Goal: Transaction & Acquisition: Purchase product/service

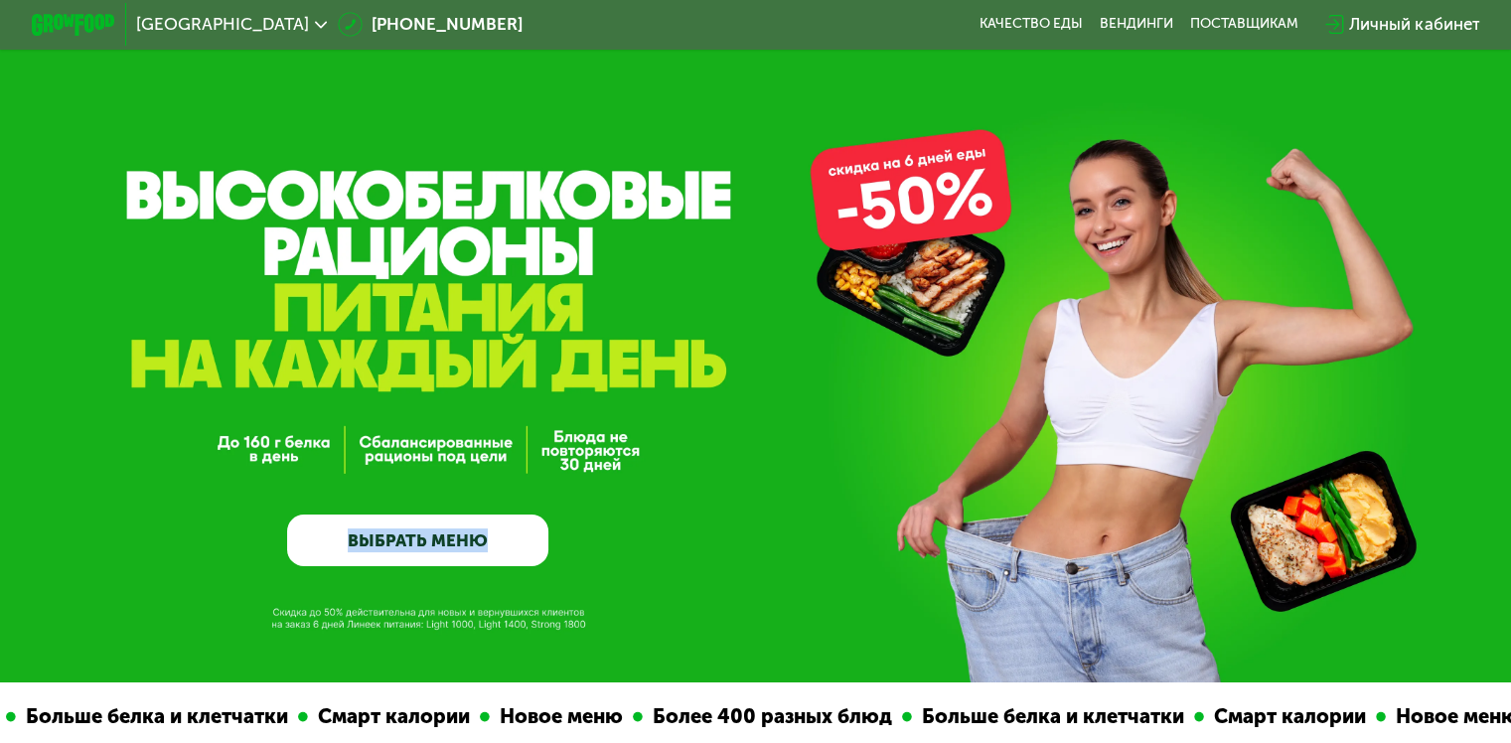
drag, startPoint x: 162, startPoint y: 191, endPoint x: 587, endPoint y: 354, distance: 455.3
click at [587, 354] on div "GrowFood — доставка правильного питания ВЫБРАТЬ МЕНЮ" at bounding box center [755, 341] width 1511 height 682
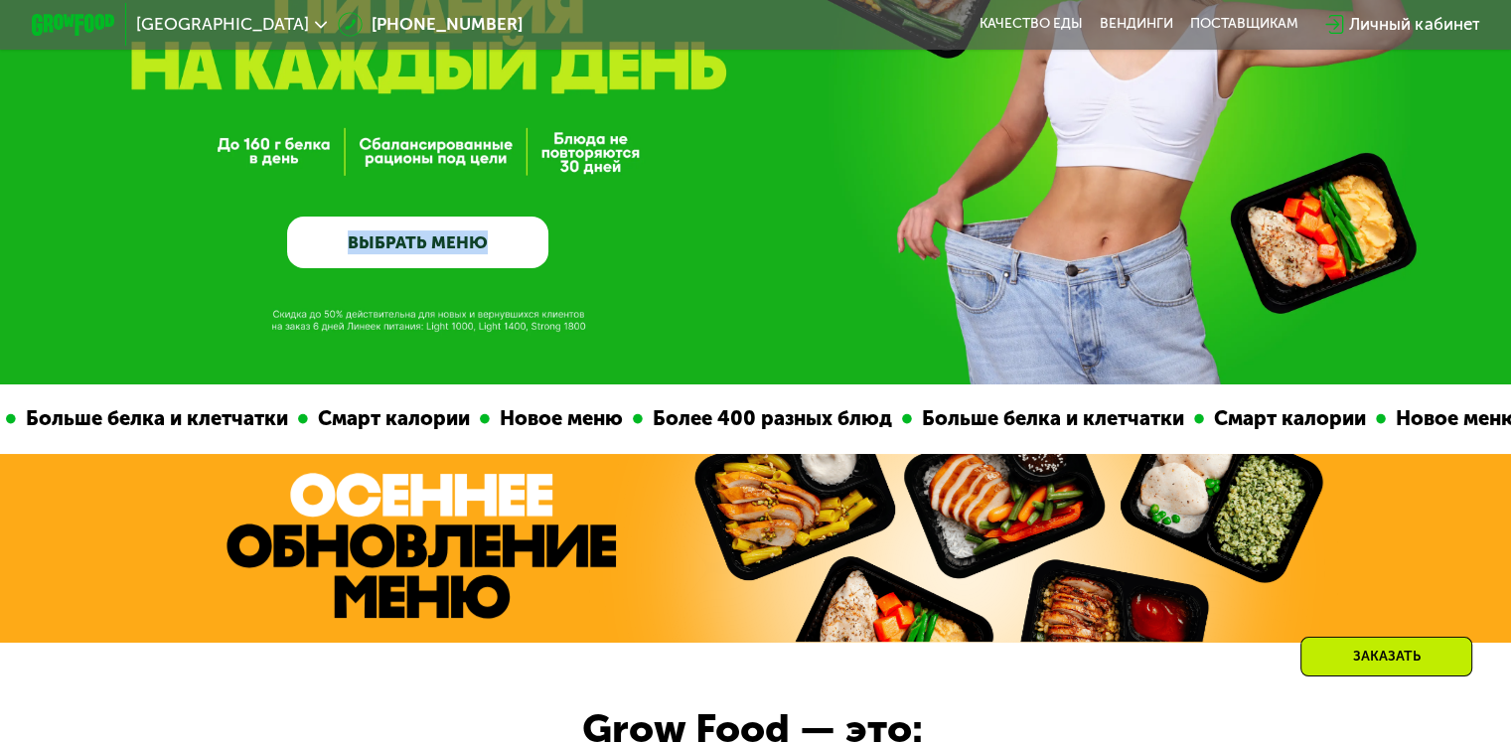
copy link "ВЫБРАТЬ МЕНЮ"
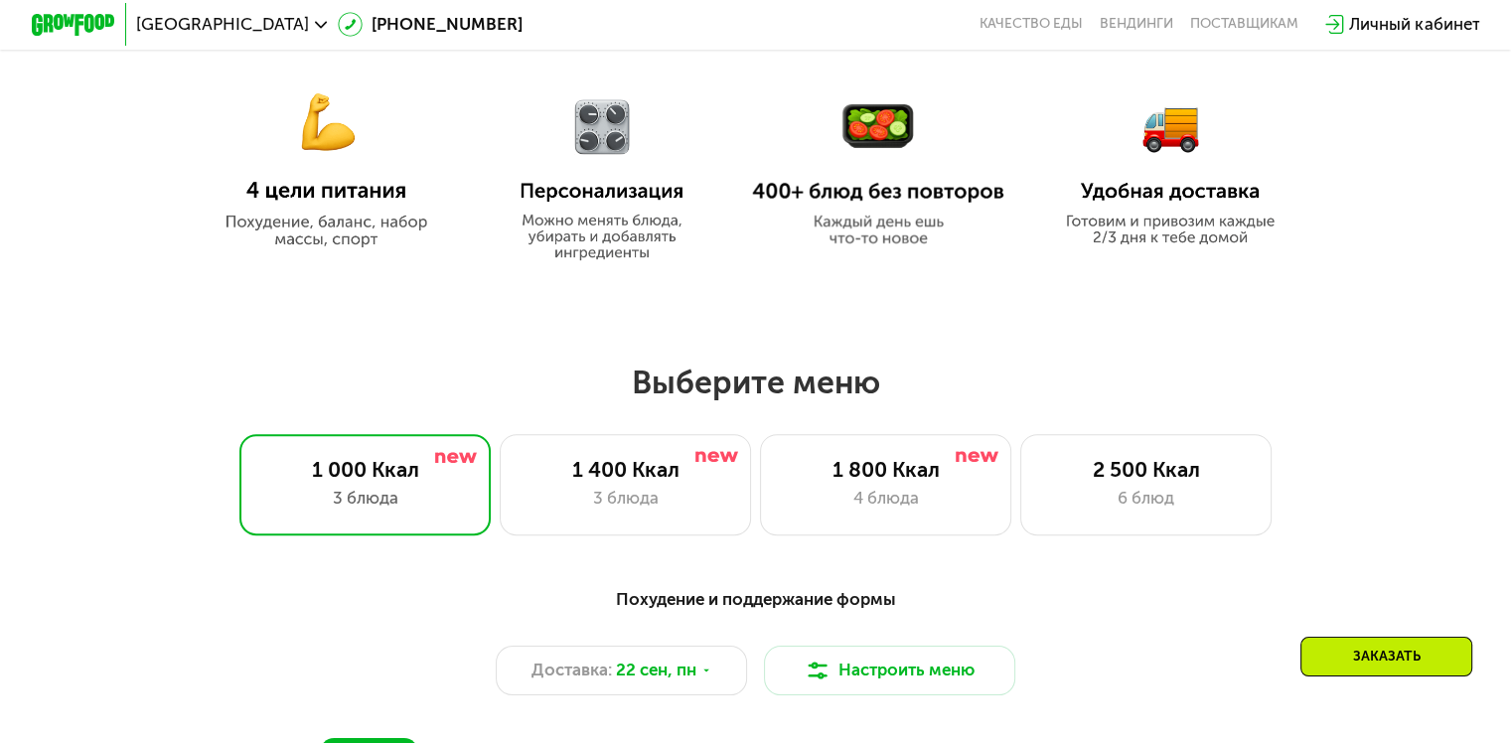
scroll to position [1093, 0]
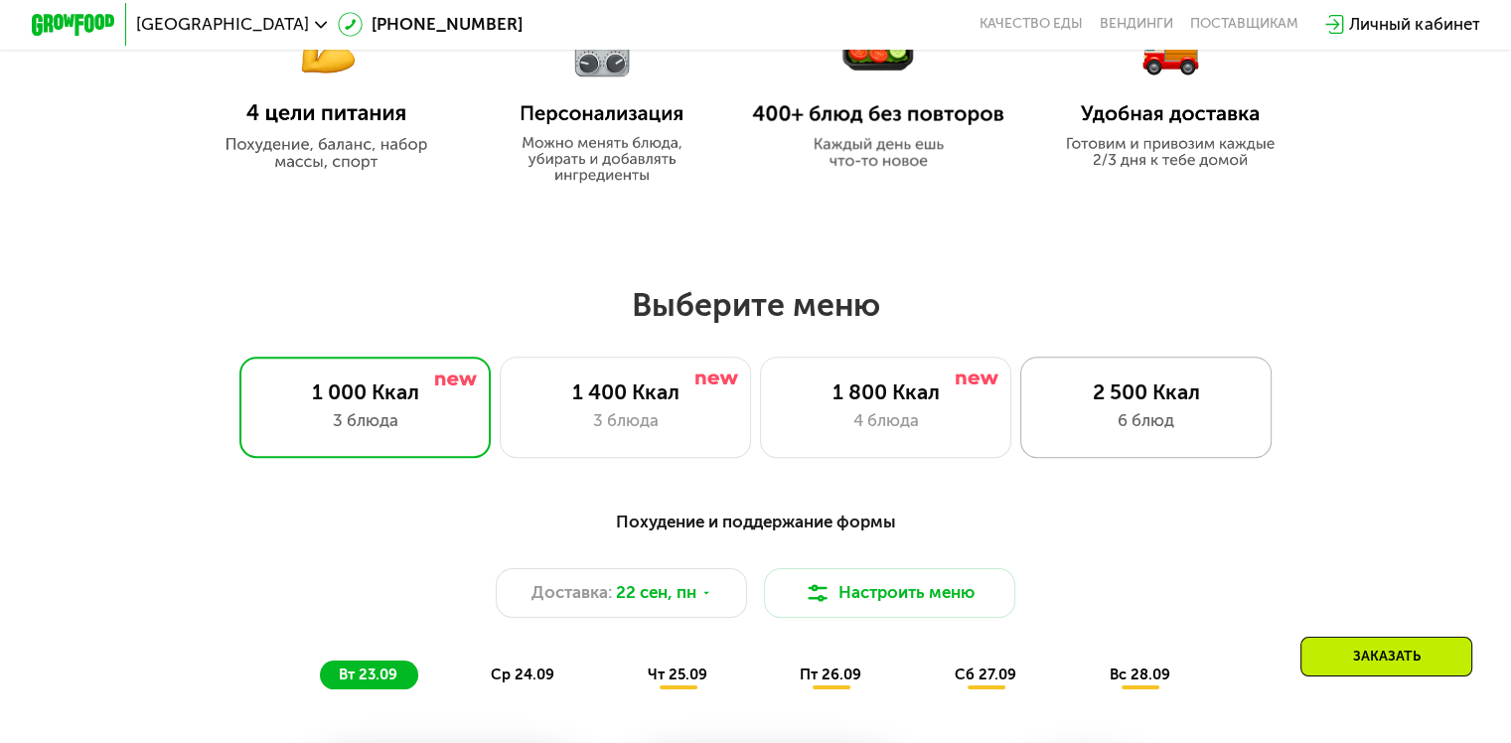
click at [1156, 423] on div "6 блюд" at bounding box center [1146, 420] width 208 height 25
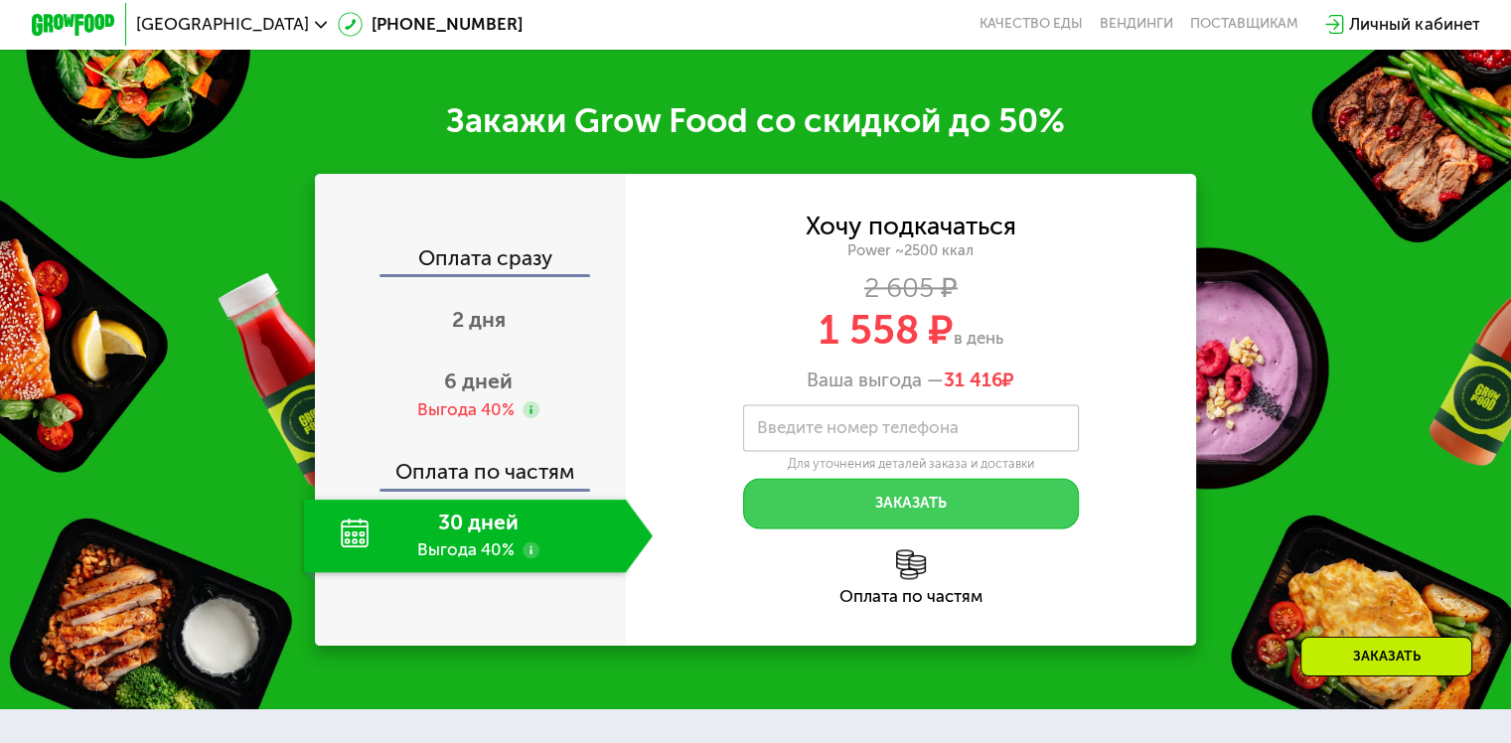
scroll to position [2980, 0]
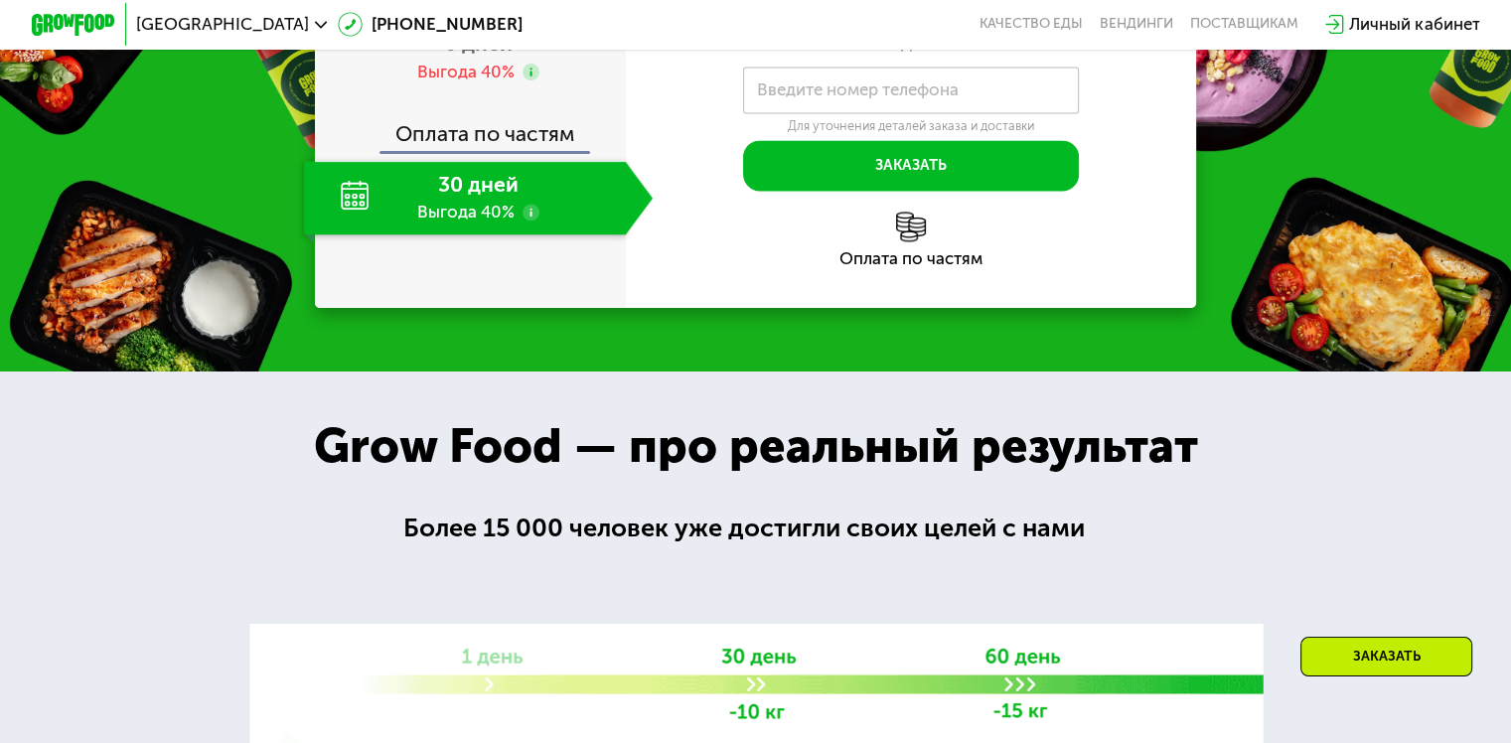
drag, startPoint x: 803, startPoint y: 216, endPoint x: 1063, endPoint y: 225, distance: 260.5
copy div "1 558 ₽ в день"
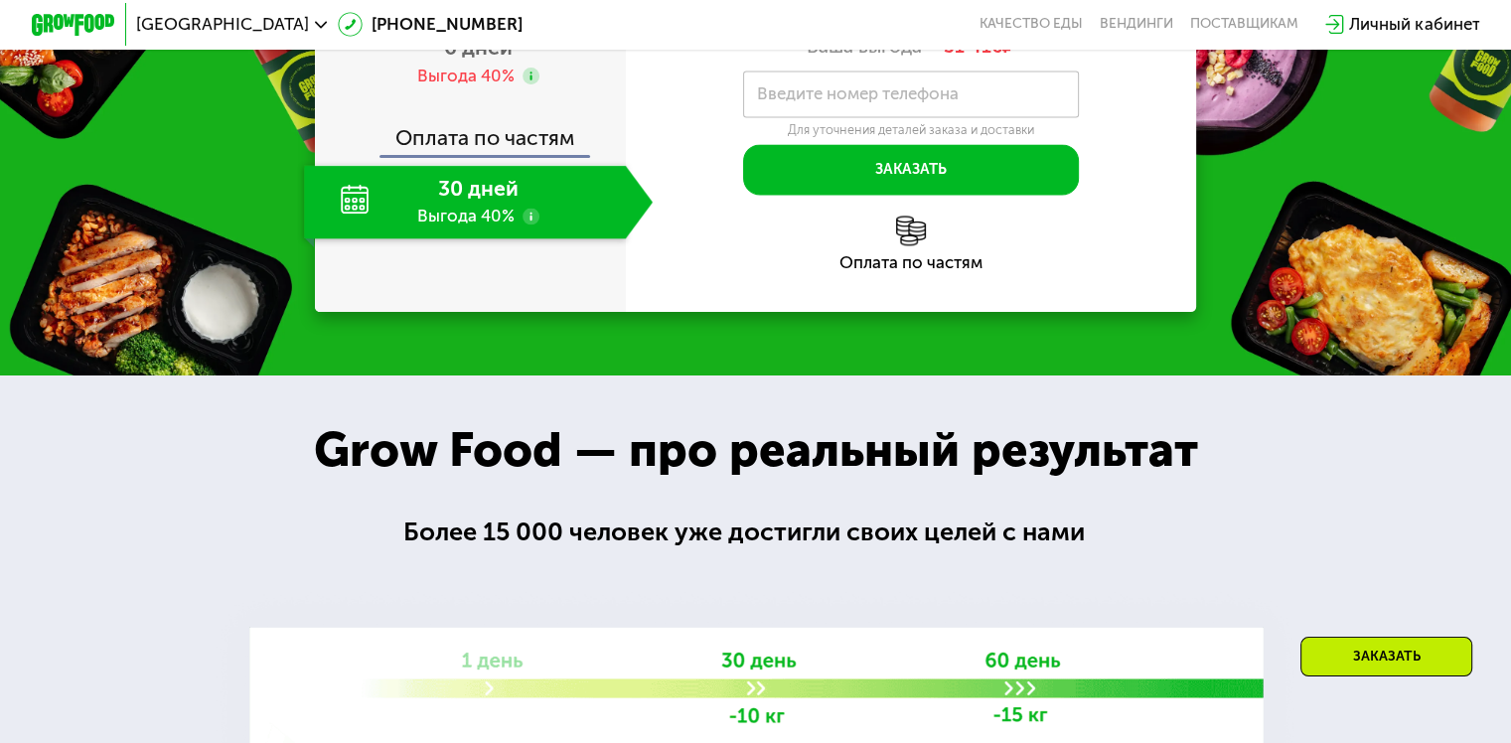
scroll to position [2881, 0]
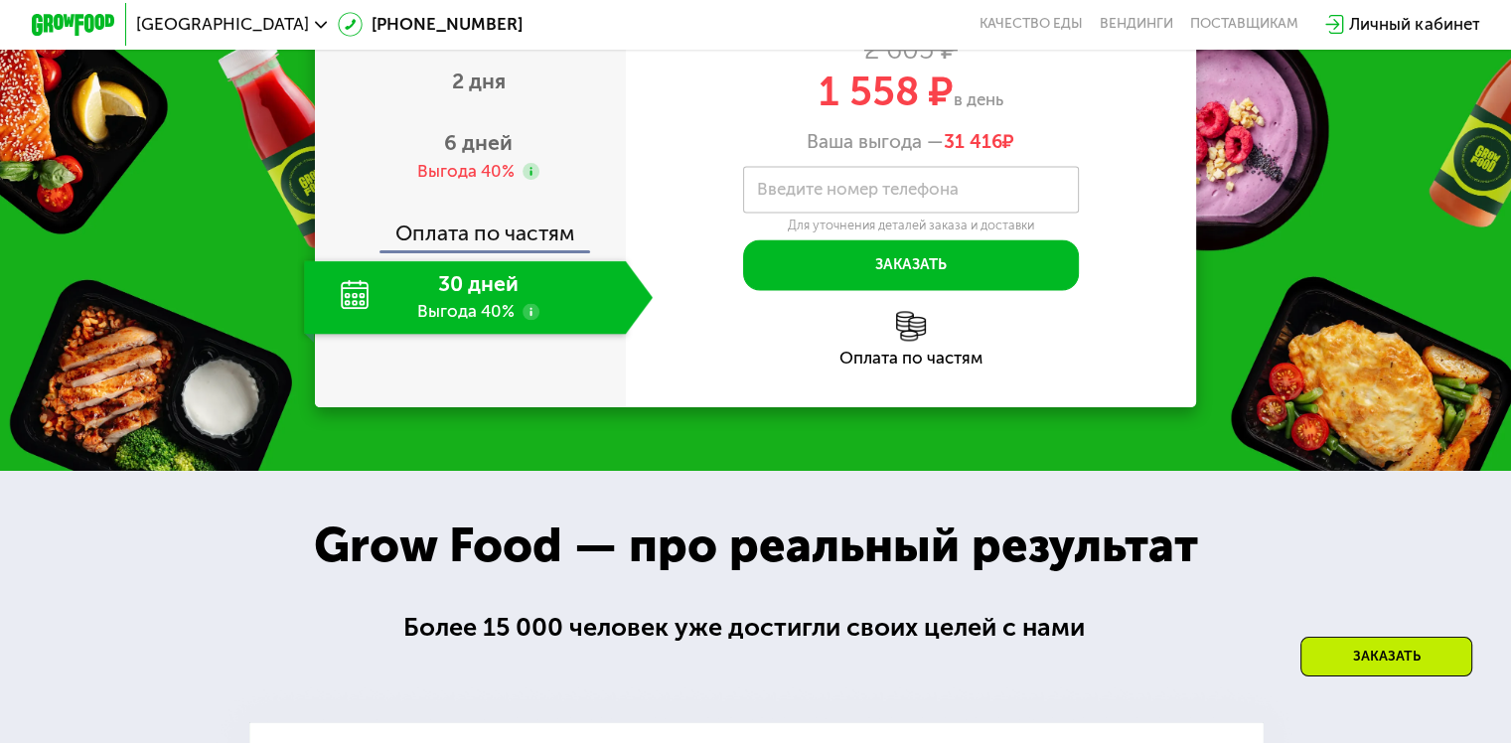
click at [800, 111] on div "1 558 ₽ в день" at bounding box center [911, 92] width 571 height 40
click at [826, 115] on span "1 558 ₽" at bounding box center [886, 92] width 135 height 48
drag, startPoint x: 821, startPoint y: 318, endPoint x: 890, endPoint y: 334, distance: 71.3
click at [1006, 111] on div "1 558 ₽ в день" at bounding box center [911, 92] width 571 height 40
copy div "1 558 ₽ в день"
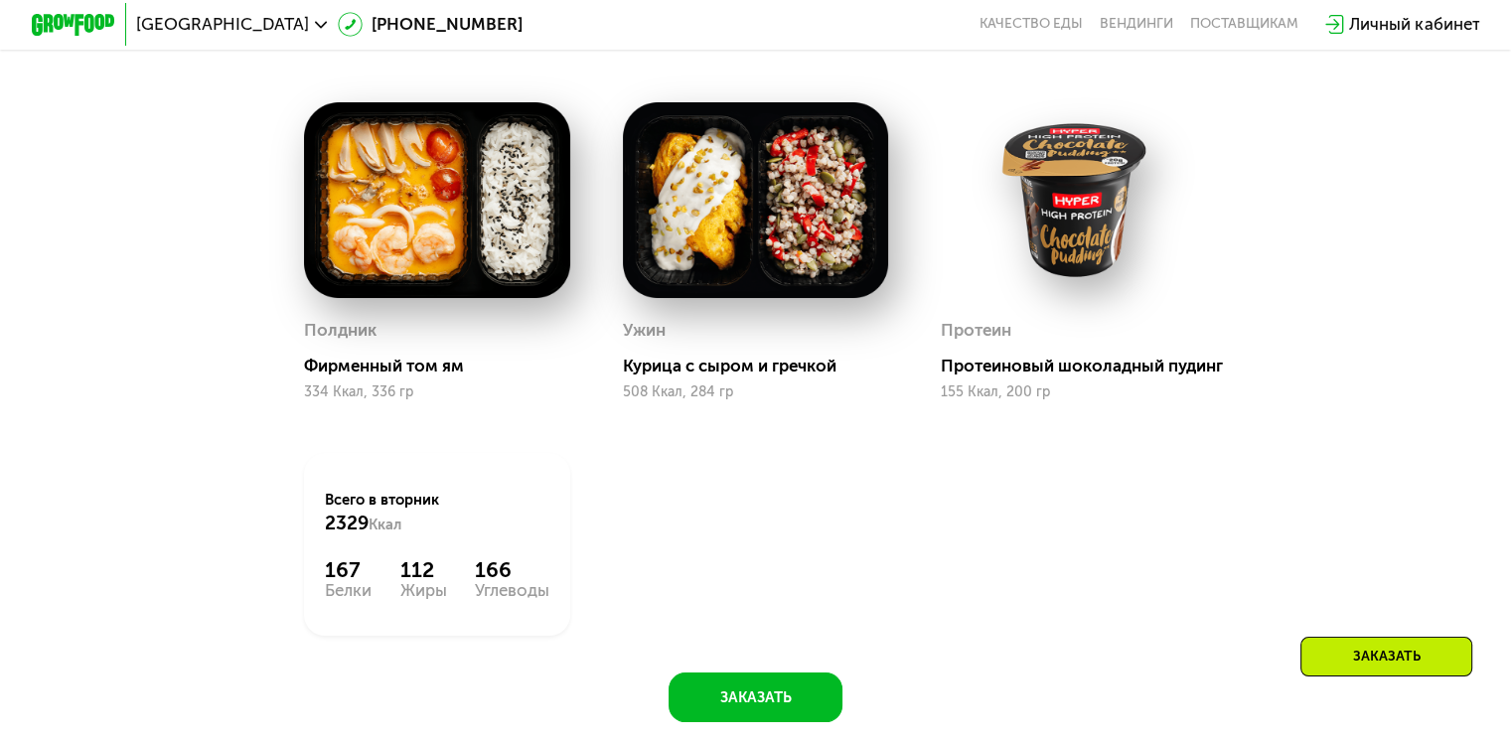
scroll to position [1391, 0]
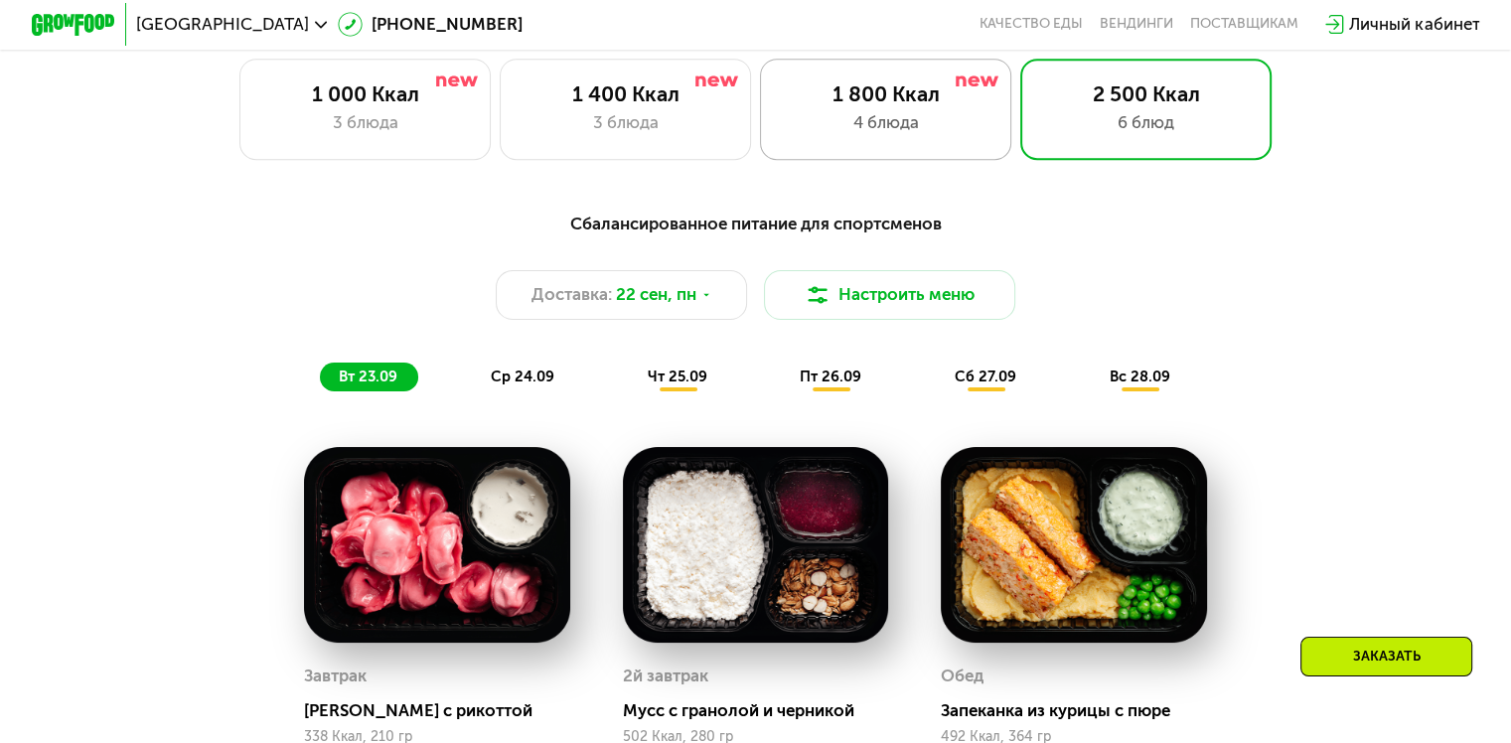
click at [938, 100] on div "1 800 Ккал" at bounding box center [886, 93] width 208 height 25
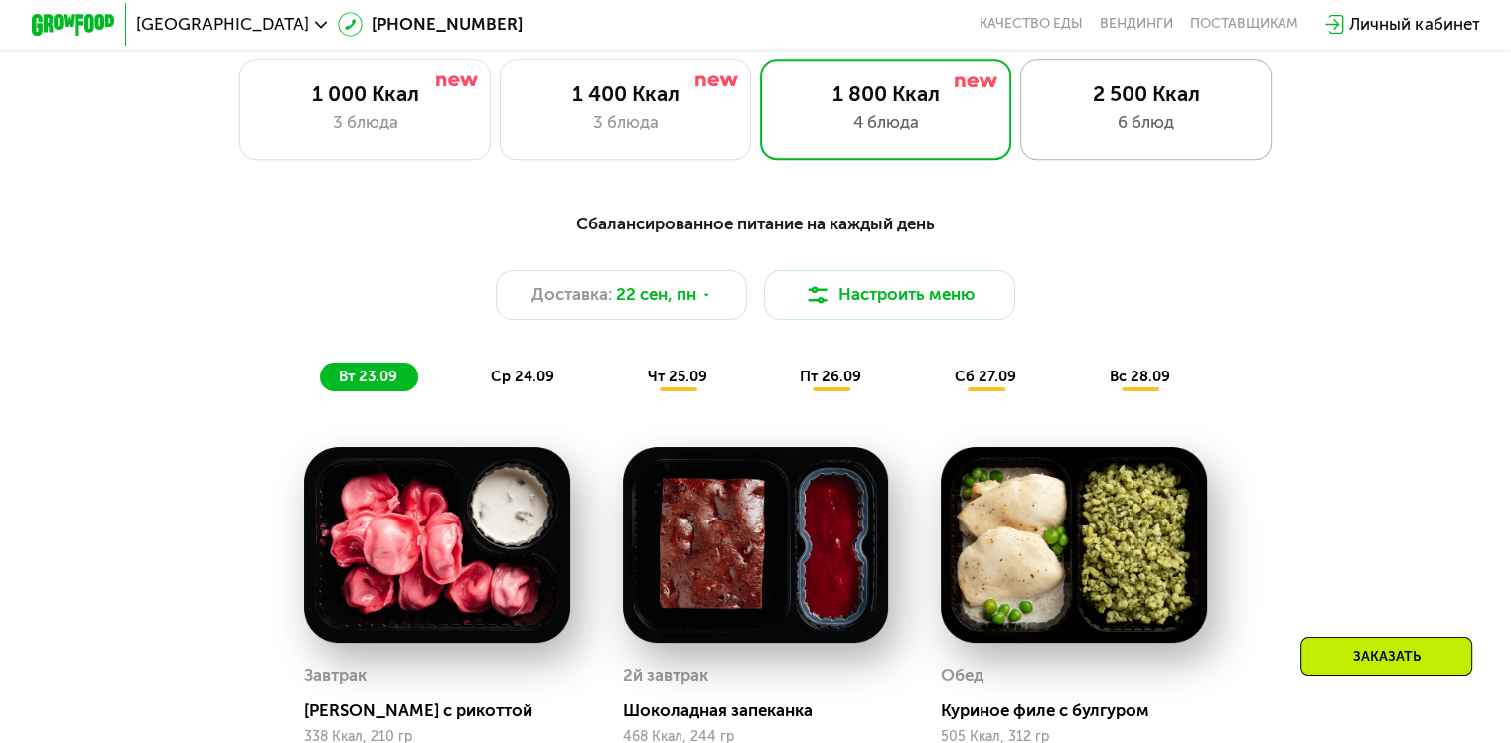
click at [1132, 96] on div "2 500 Ккал" at bounding box center [1146, 93] width 208 height 25
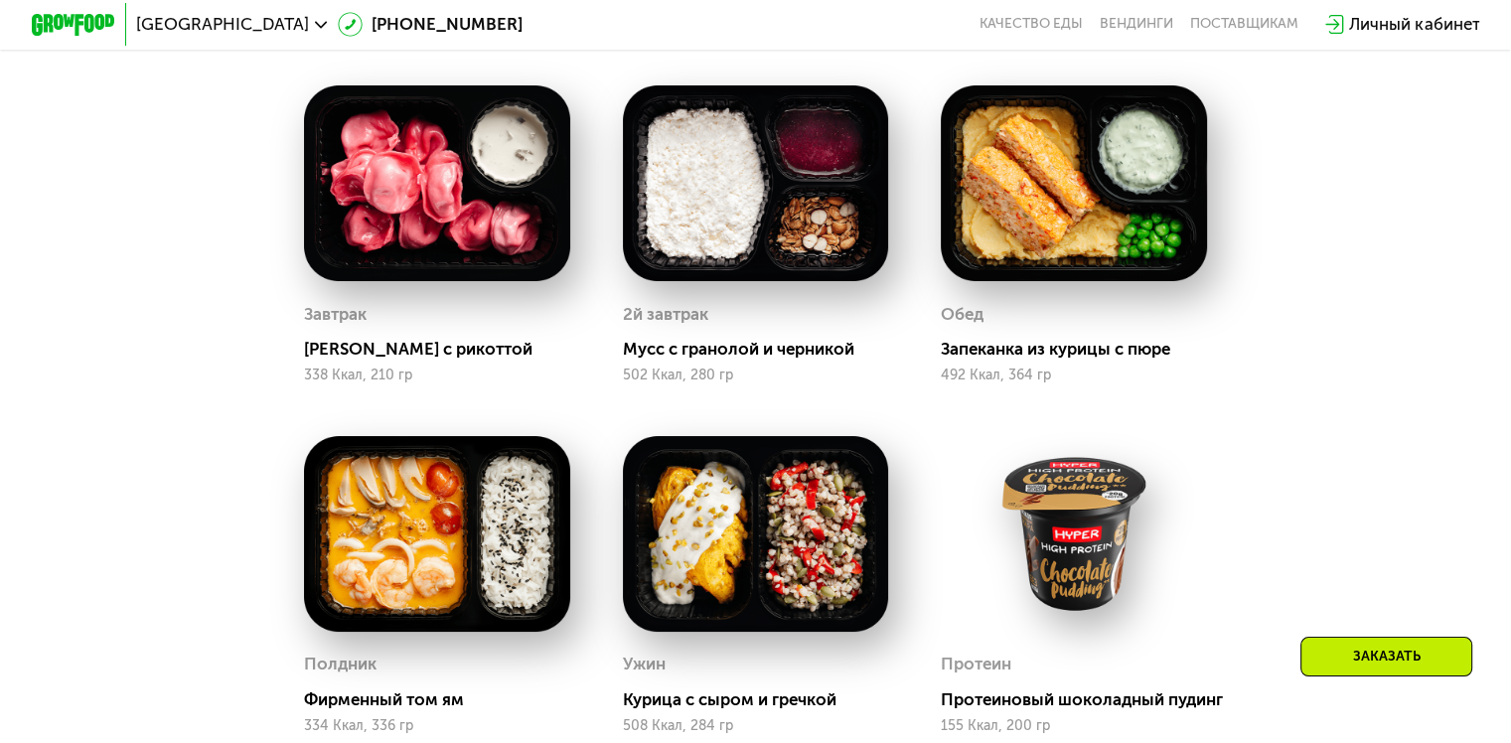
scroll to position [1788, 0]
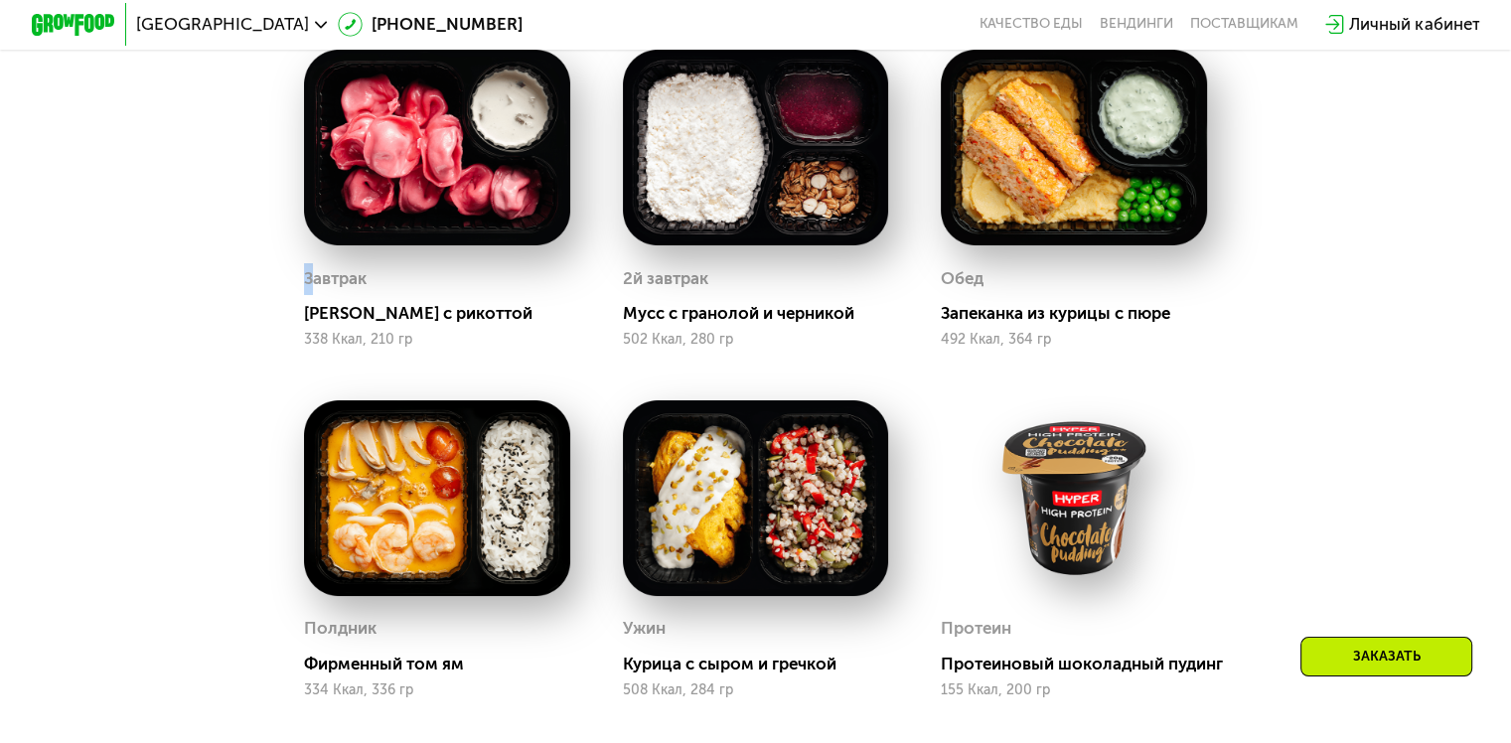
drag, startPoint x: 299, startPoint y: 282, endPoint x: 800, endPoint y: 270, distance: 500.8
click at [306, 282] on div "[PERSON_NAME] с рикоттой 338 Ккал, 210 гр" at bounding box center [437, 199] width 318 height 351
copy div "З"
drag, startPoint x: 701, startPoint y: 297, endPoint x: 712, endPoint y: 297, distance: 10.9
click at [712, 297] on div "2й завтрак Мусс с гранолой и черникой 502 Ккал, 280 гр" at bounding box center [755, 199] width 318 height 351
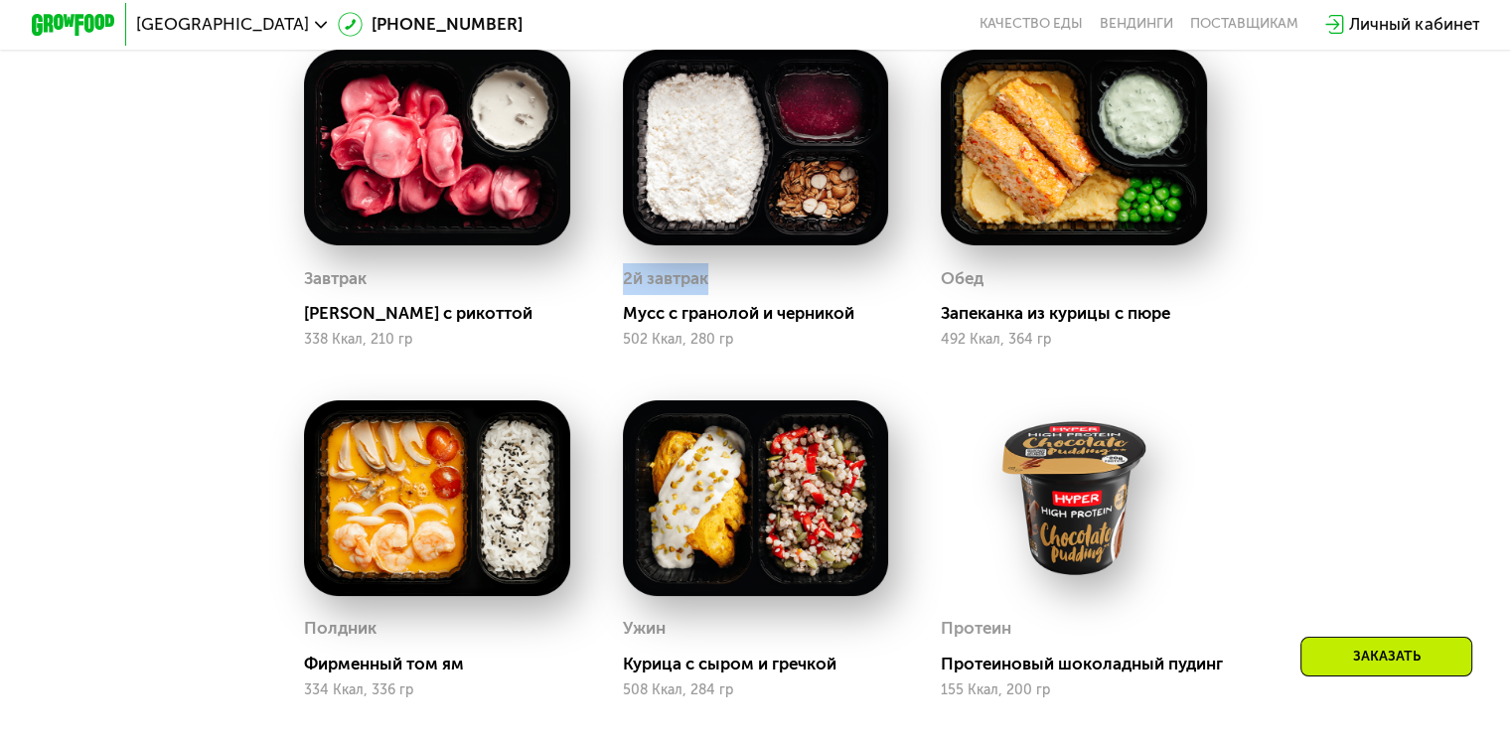
copy div "2й завтрак"
drag, startPoint x: 958, startPoint y: 323, endPoint x: 1174, endPoint y: 326, distance: 216.6
click at [1174, 324] on div "Запеканка из курицы с пюре" at bounding box center [1082, 313] width 282 height 21
copy div "пеканка из курицы с пюре"
drag, startPoint x: 302, startPoint y: 695, endPoint x: 488, endPoint y: 679, distance: 186.4
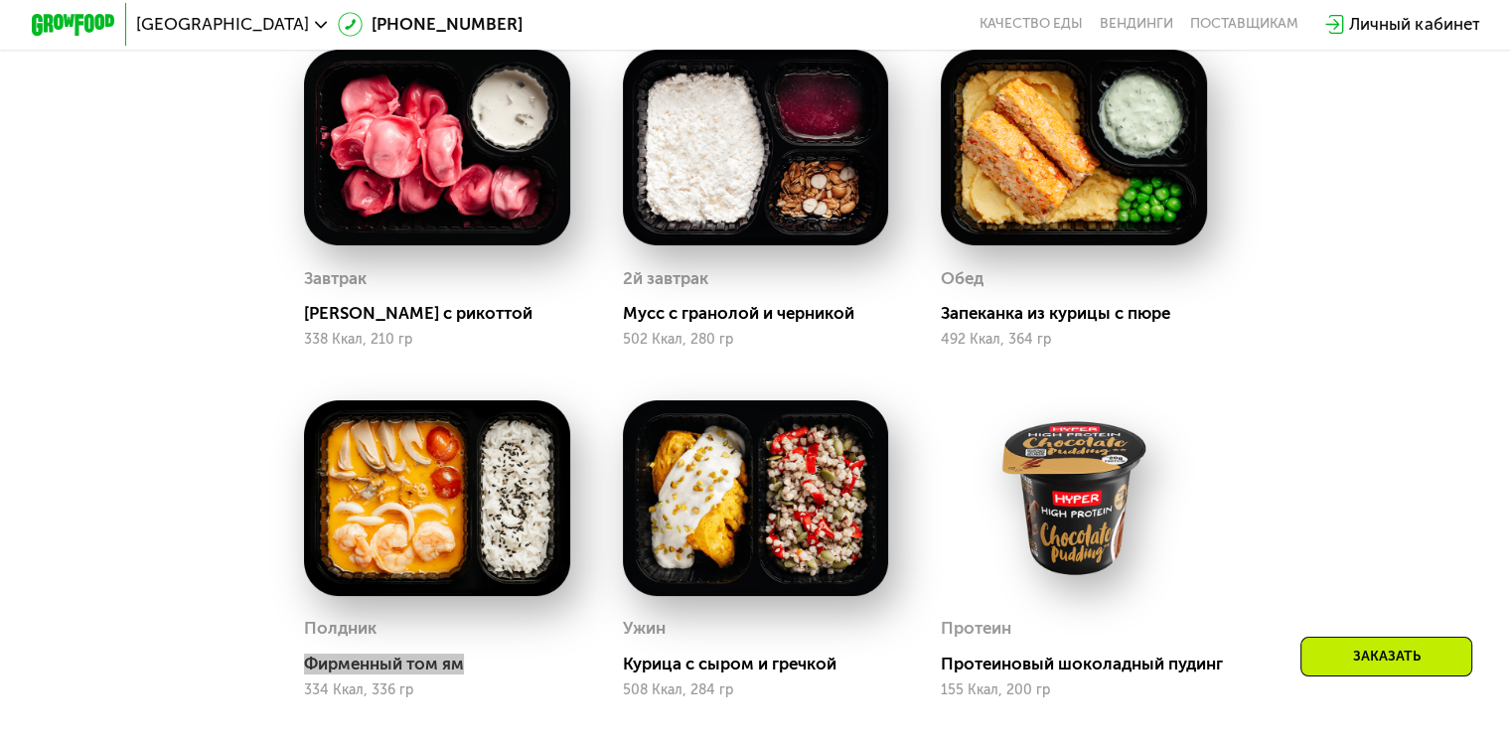
click at [488, 679] on div "Полдник Фирменный том ям 334 Ккал, 336 гр" at bounding box center [437, 655] width 266 height 85
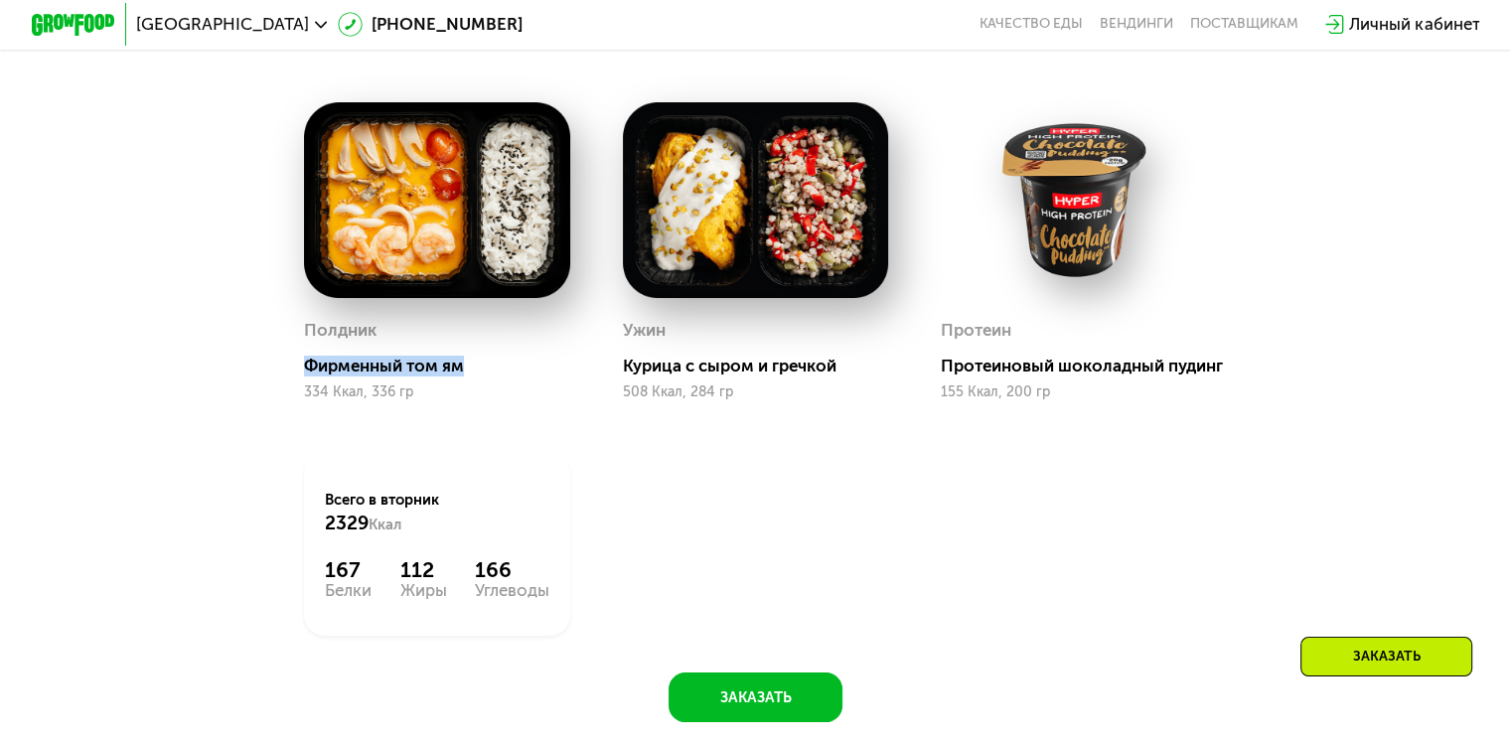
scroll to position [2185, 0]
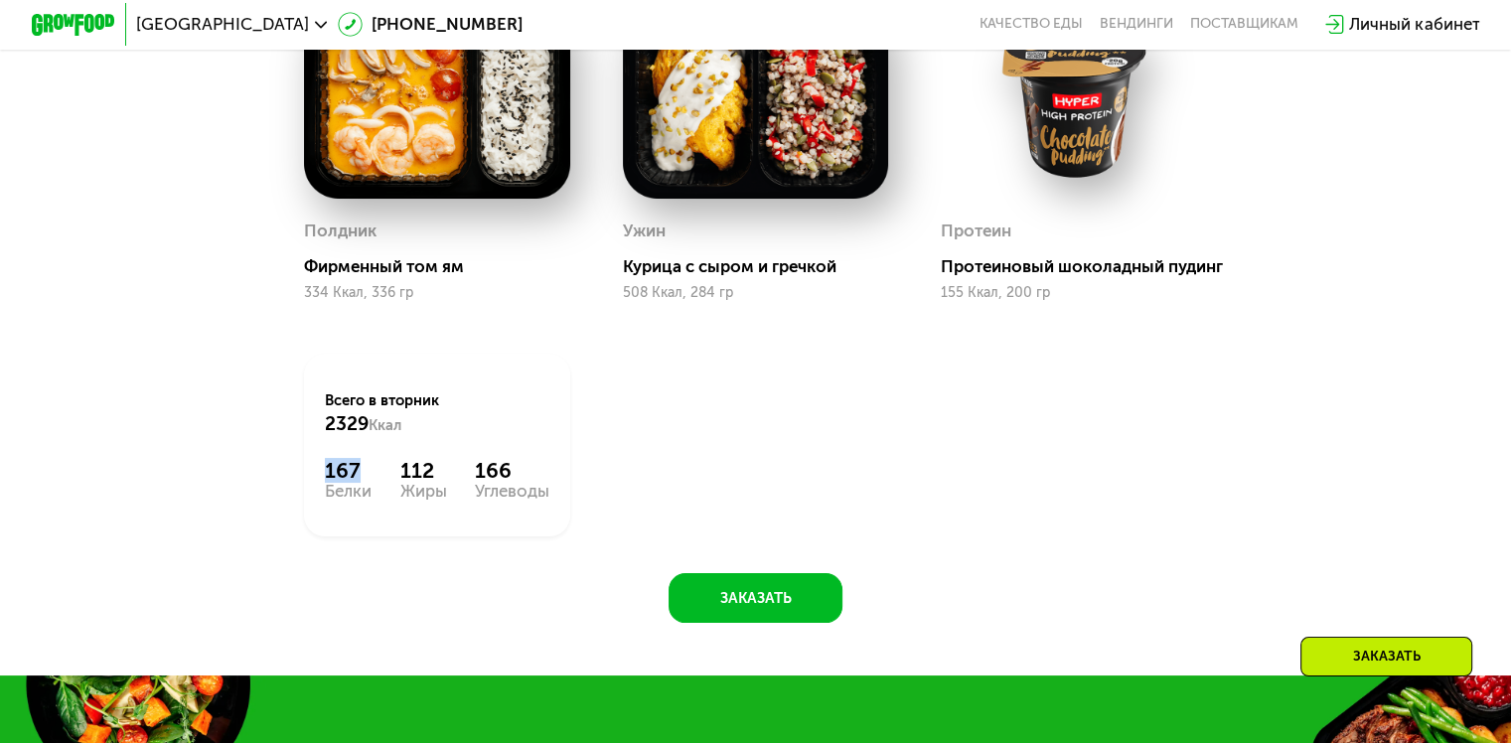
drag, startPoint x: 322, startPoint y: 509, endPoint x: 375, endPoint y: 511, distance: 53.7
click at [375, 511] on div "Всего в [DATE] 2329 Ккал 167 Белки 112 Жиры 166 Углеводы" at bounding box center [437, 445] width 266 height 183
copy div "167"
click at [746, 481] on div "Завтрак [PERSON_NAME] с рикоттой 338 Ккал, 210 гр 2й завтрак Мусс с гранолой и …" at bounding box center [755, 94] width 955 height 936
click at [390, 497] on div "Всего в [DATE] 2329 Ккал 167 Белки 112 Жиры 166 Углеводы" at bounding box center [437, 445] width 266 height 183
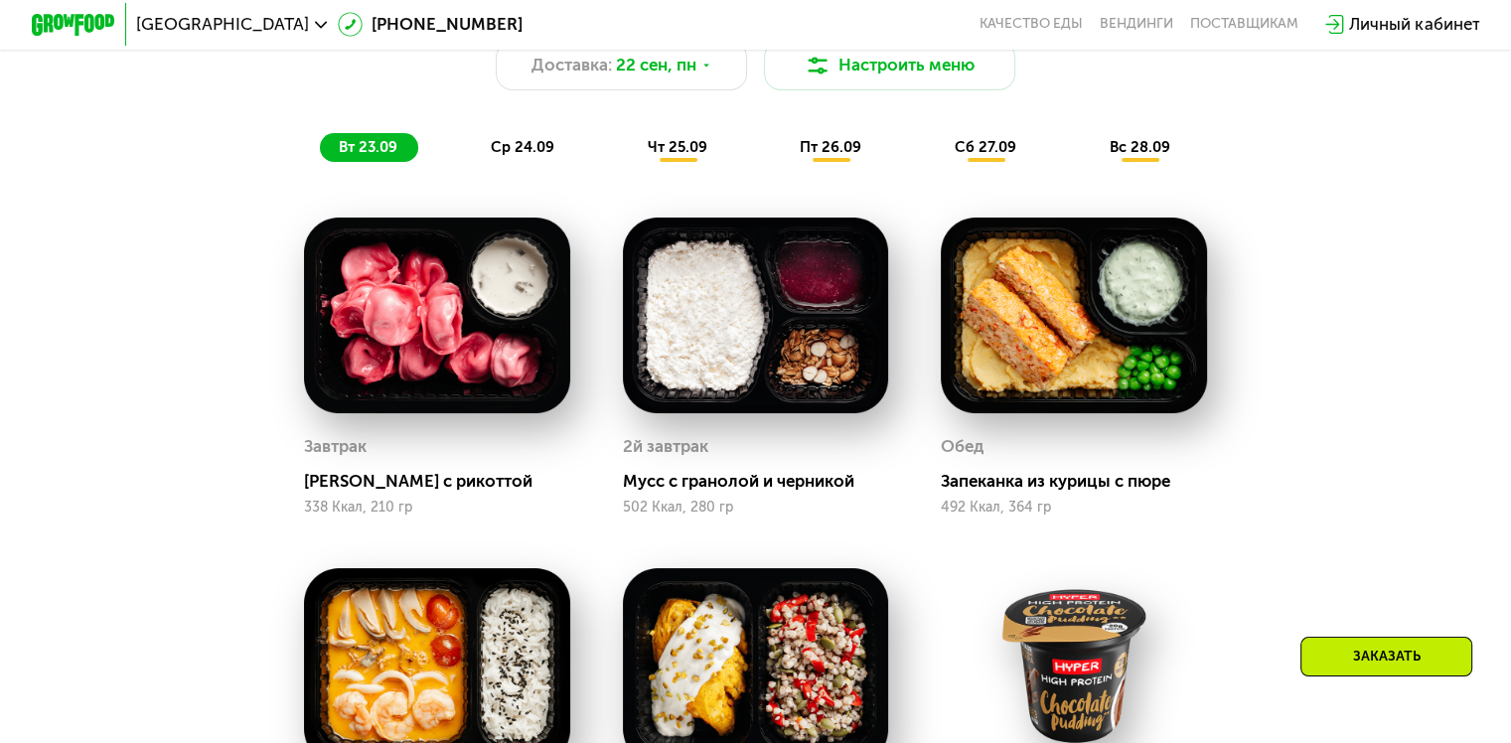
scroll to position [1490, 0]
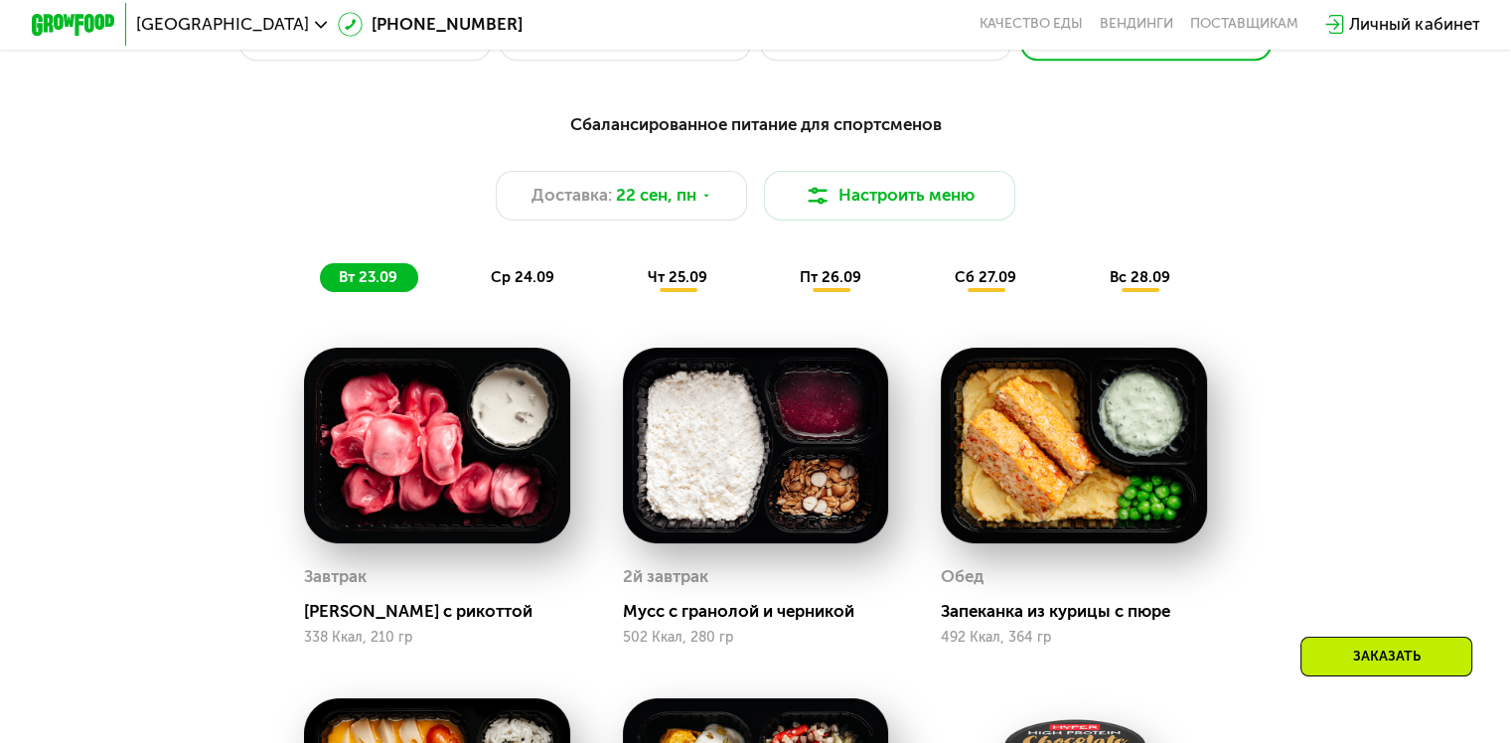
drag, startPoint x: 494, startPoint y: 282, endPoint x: 517, endPoint y: 283, distance: 22.9
click at [497, 281] on span "ср 24.09" at bounding box center [523, 277] width 64 height 18
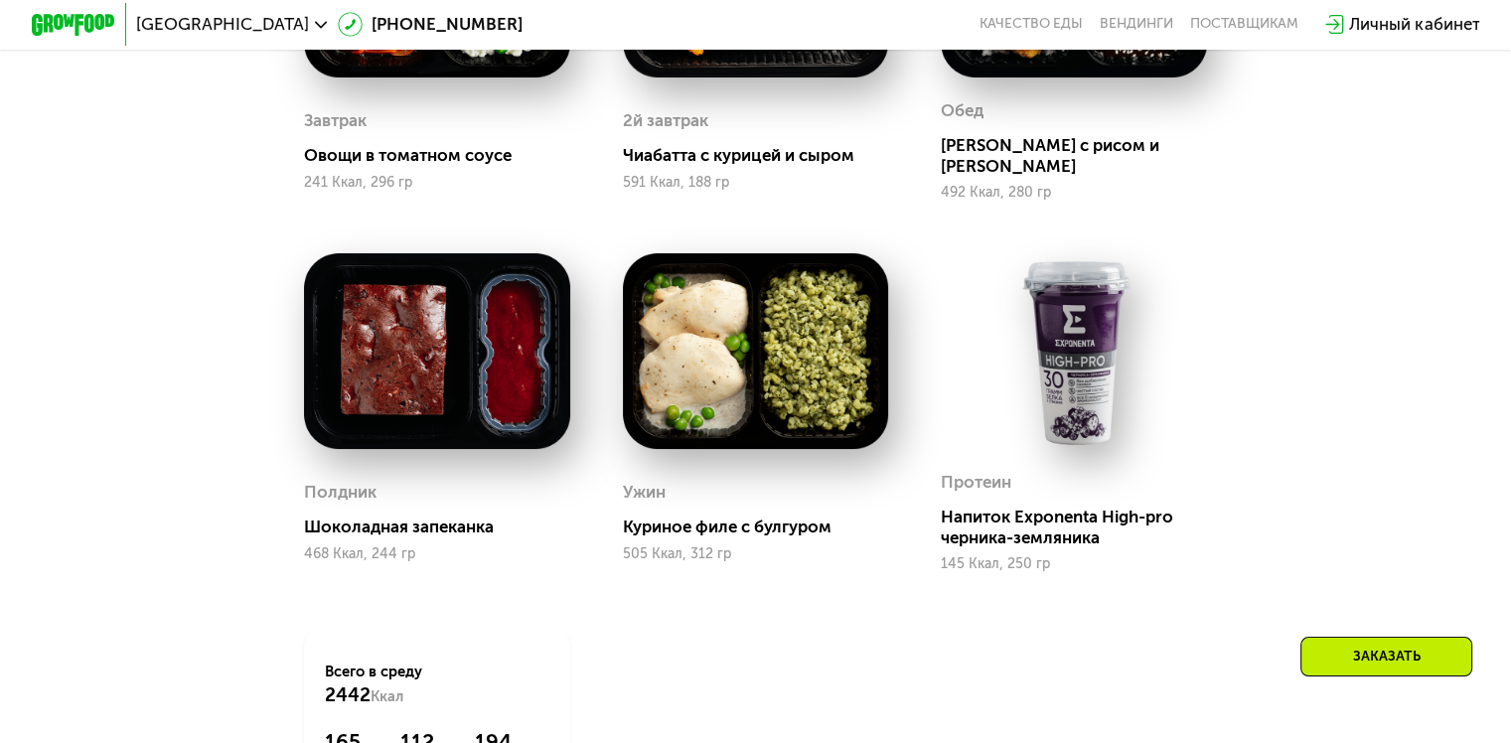
scroll to position [1788, 0]
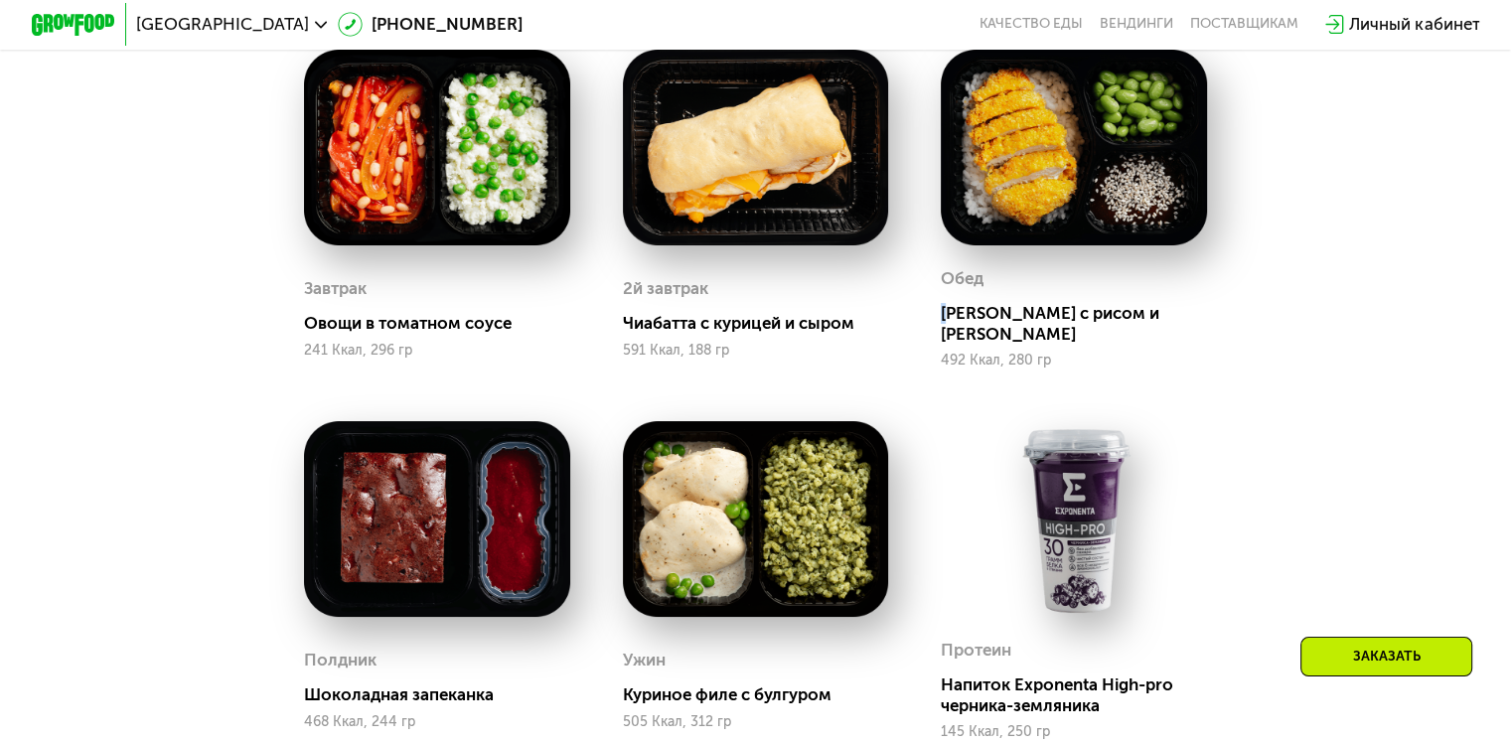
drag, startPoint x: 951, startPoint y: 322, endPoint x: 1143, endPoint y: 301, distance: 193.8
click at [1143, 310] on div "[PERSON_NAME] с рисом и эдамаме 492 Ккал, 280 гр" at bounding box center [1074, 316] width 266 height 106
copy div "[PERSON_NAME]"
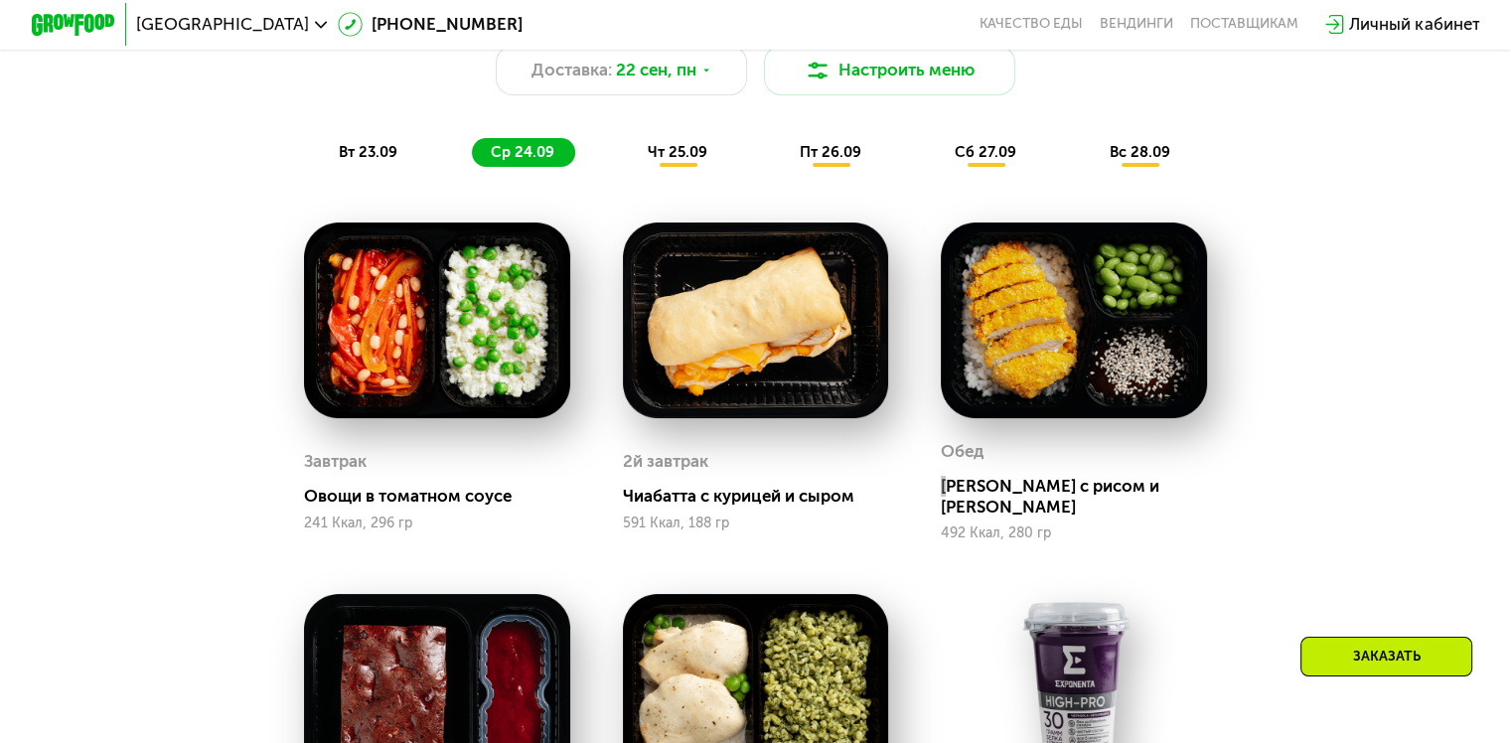
scroll to position [1291, 0]
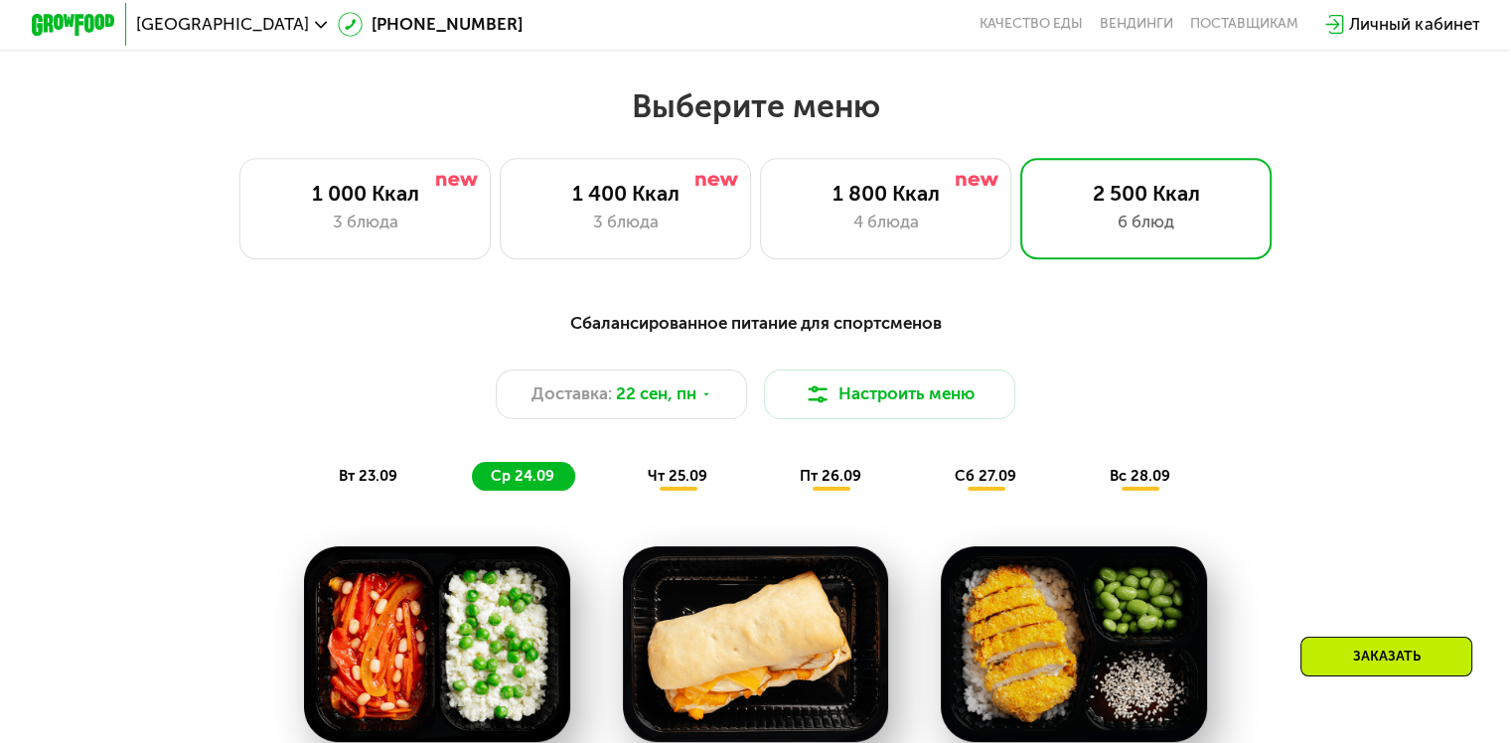
click at [1004, 482] on span "сб 27.09" at bounding box center [986, 476] width 62 height 18
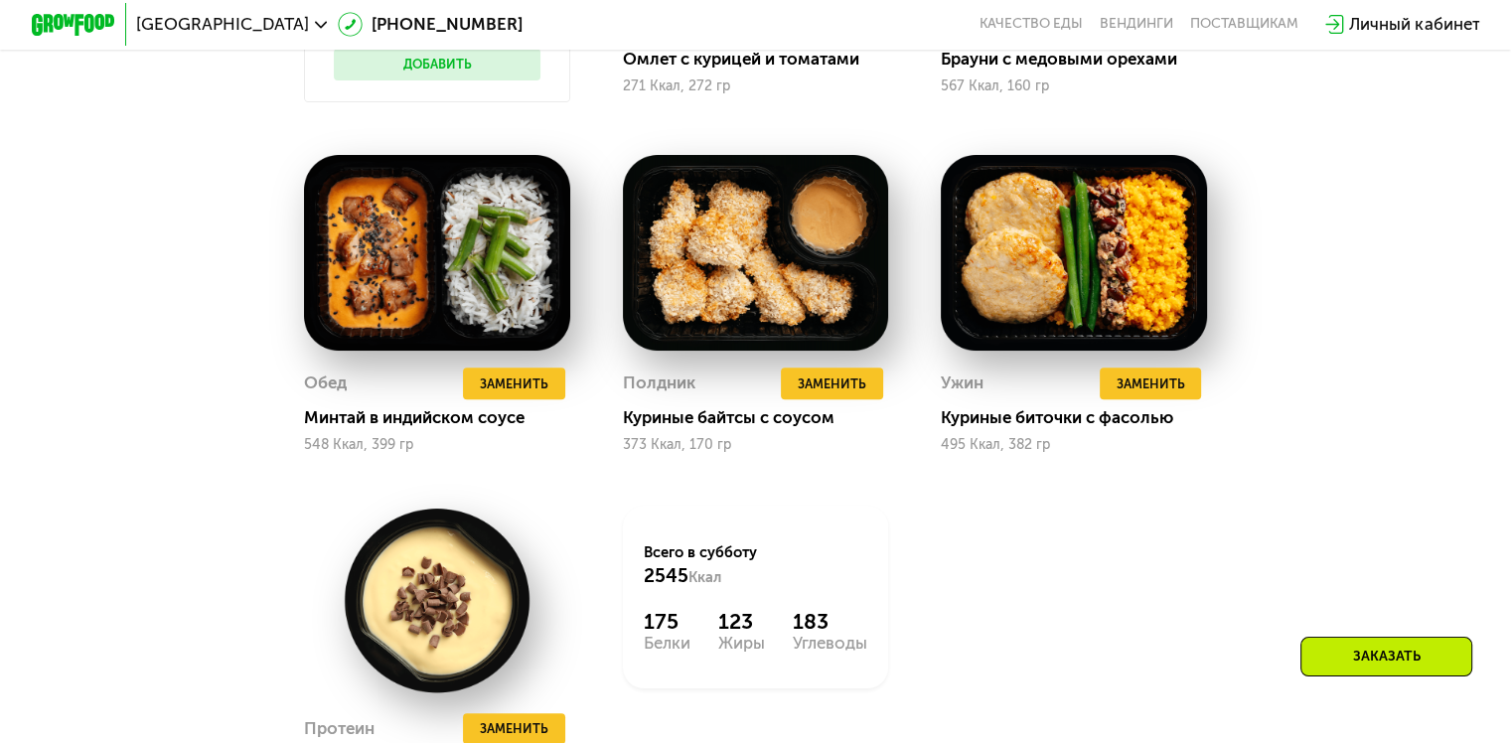
scroll to position [2285, 0]
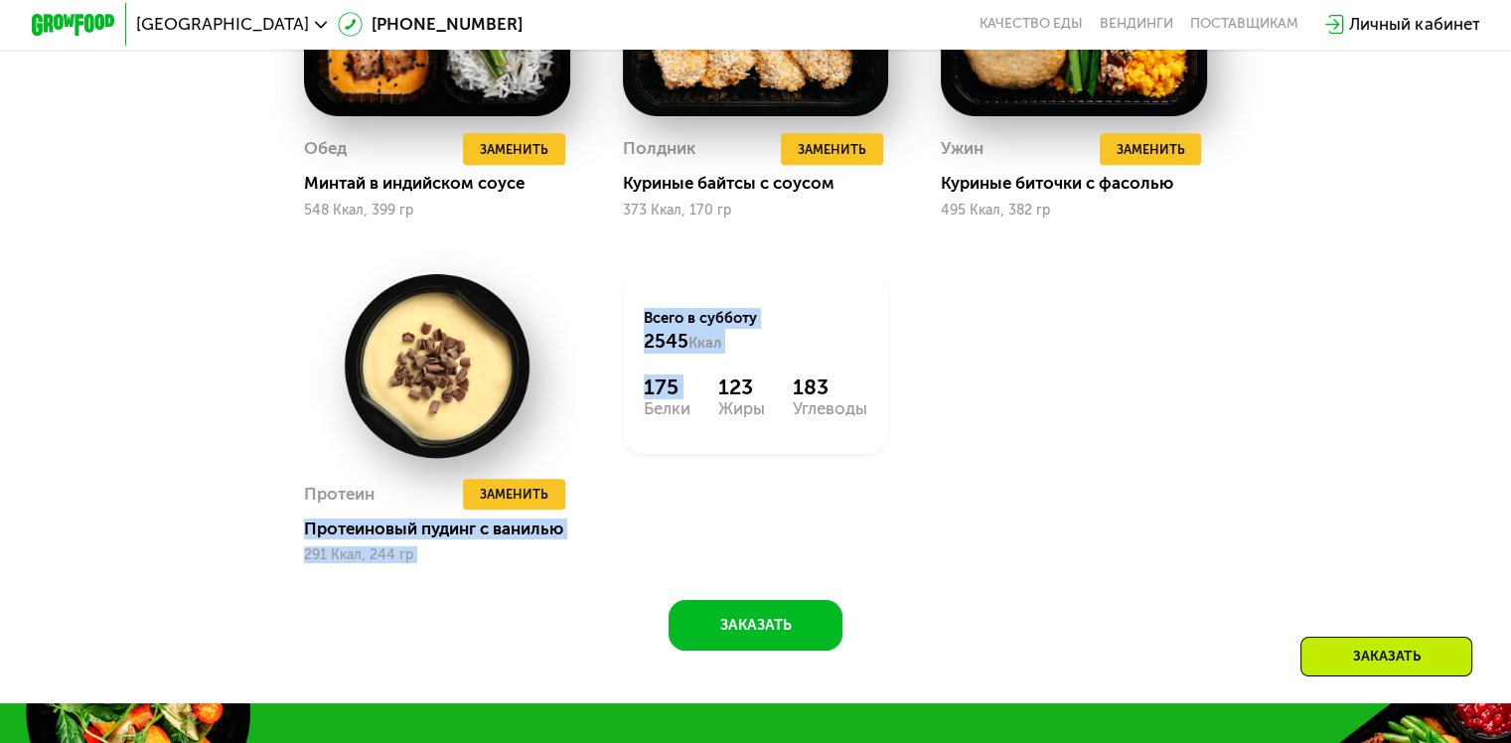
drag, startPoint x: 312, startPoint y: 545, endPoint x: 610, endPoint y: 540, distance: 298.1
click at [608, 540] on div "Снеки и свежие перекусы Добавить Завтрак Удалить Завтрак Заменить Заменить Завт…" at bounding box center [755, 58] width 955 height 1063
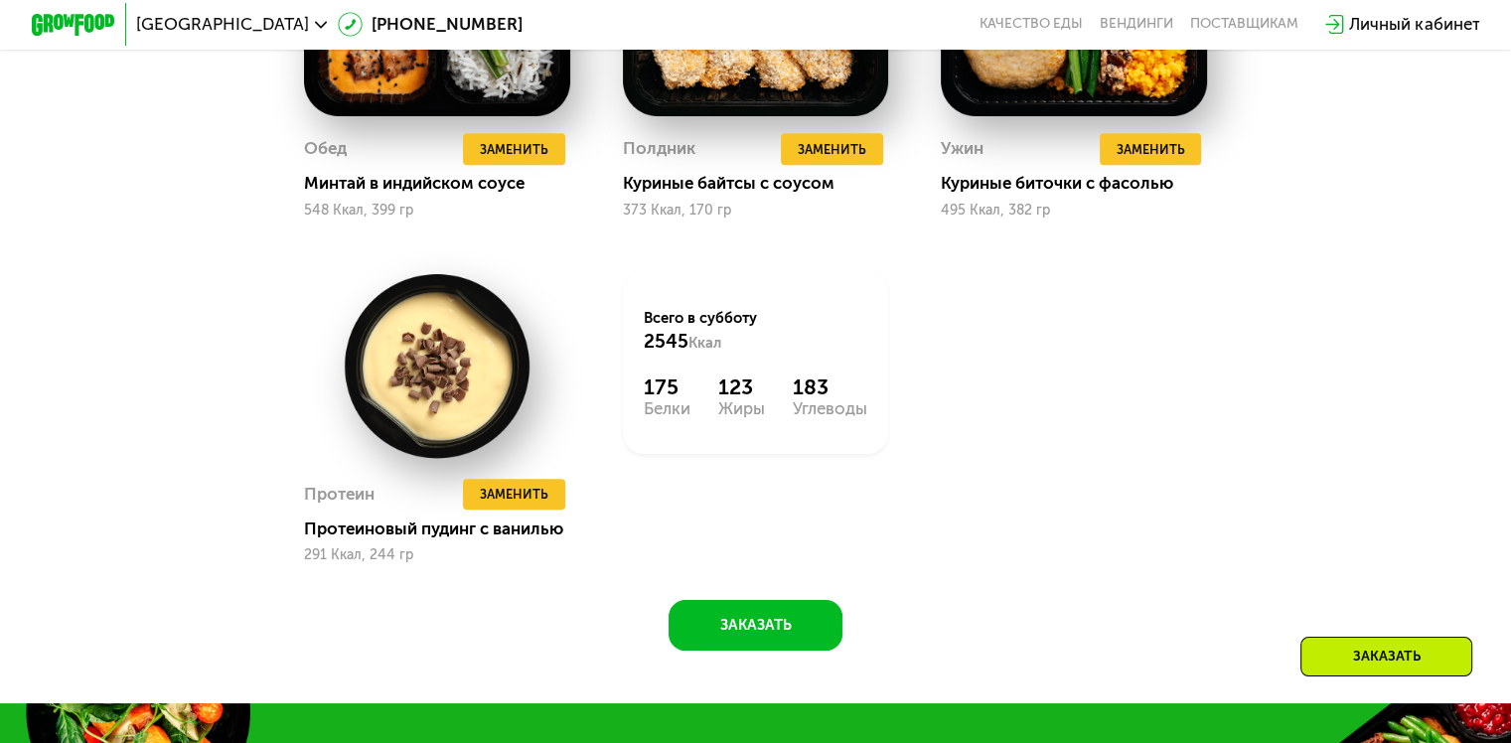
drag, startPoint x: 789, startPoint y: 541, endPoint x: 687, endPoint y: 455, distance: 133.2
click at [786, 525] on div "Всего в [DATE] 2545 Ккал 175 Белки 123 Жиры 183 Углеводы" at bounding box center [755, 416] width 318 height 345
drag, startPoint x: 641, startPoint y: 411, endPoint x: 691, endPoint y: 403, distance: 51.3
click at [691, 403] on div "Всего в [DATE] 2545 Ккал 175 Белки 123 Жиры 183 Углеводы" at bounding box center [756, 362] width 266 height 183
copy div "175"
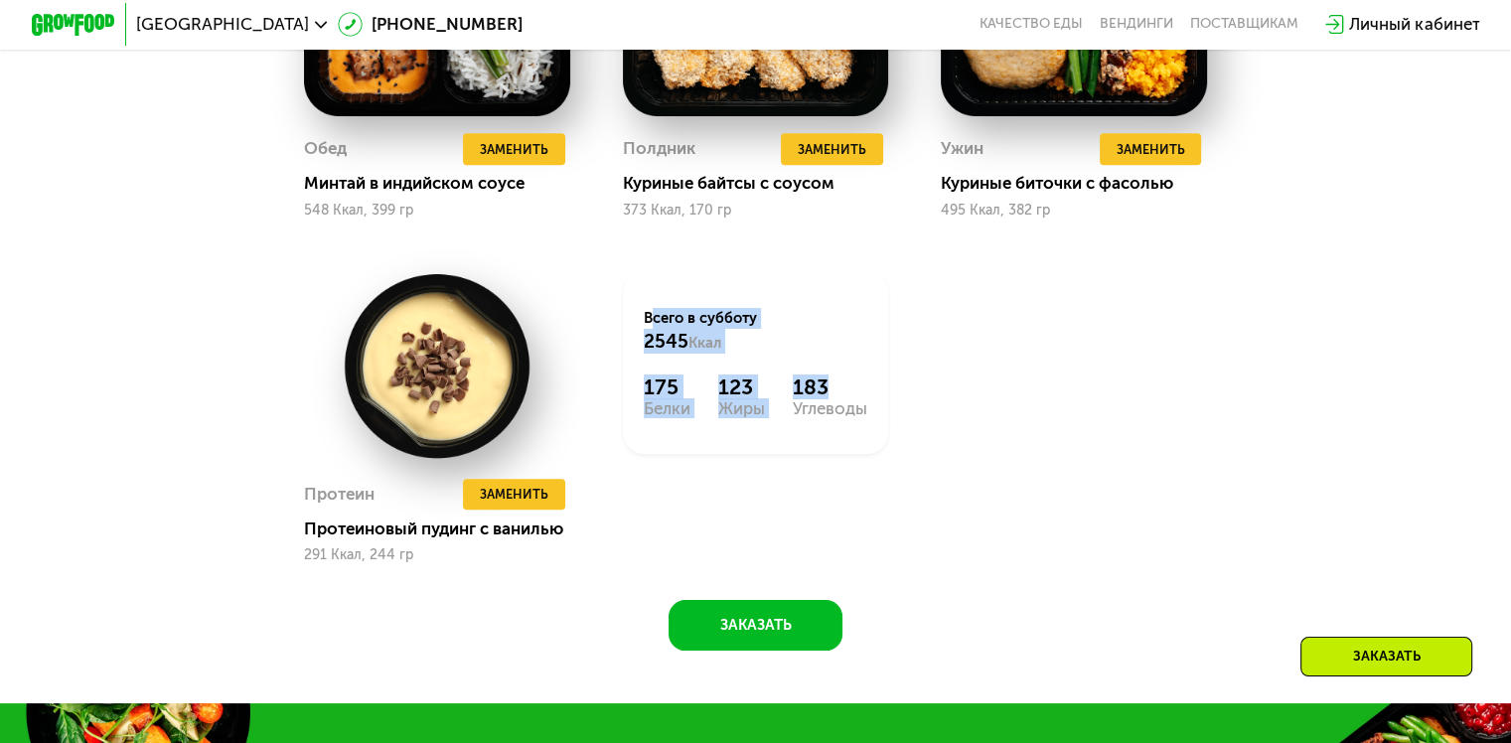
drag, startPoint x: 635, startPoint y: 333, endPoint x: 853, endPoint y: 401, distance: 229.0
click at [853, 401] on div "Всего в [DATE] 2545 Ккал 175 Белки 123 Жиры 183 Углеводы" at bounding box center [756, 362] width 266 height 183
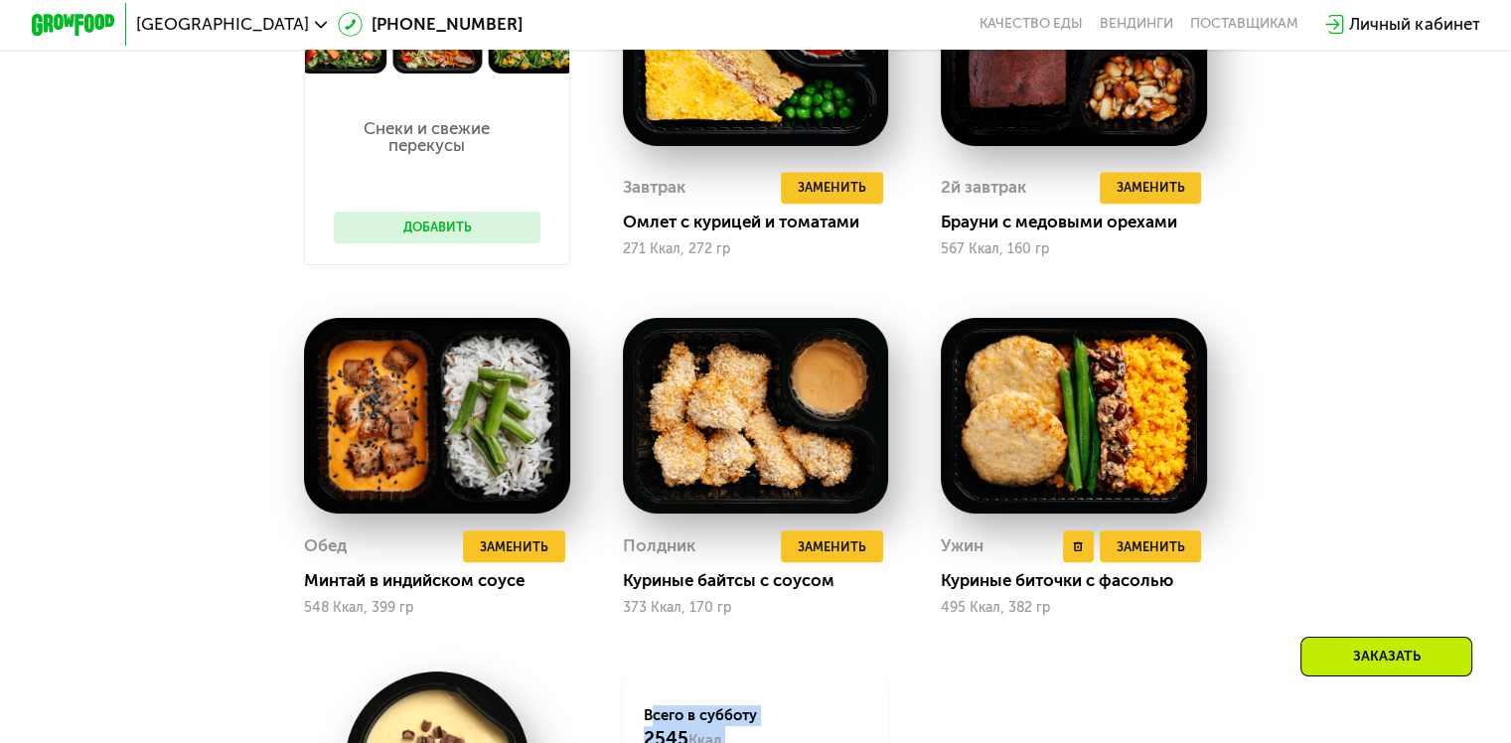
copy div "Всего в [DATE] 2545 Ккал 175 Белки 123 Жиры 183"
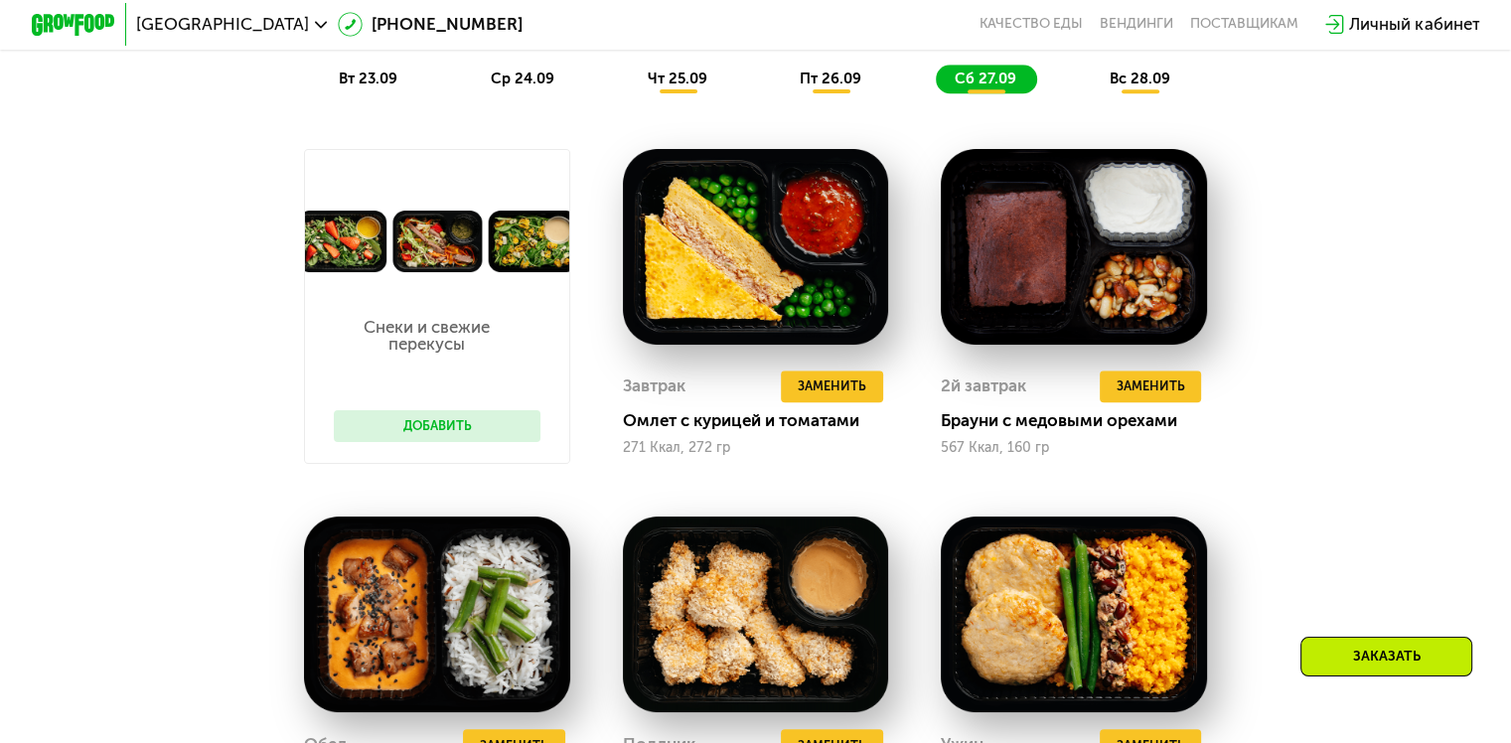
click at [1121, 75] on div "вс 28.09" at bounding box center [1141, 80] width 100 height 30
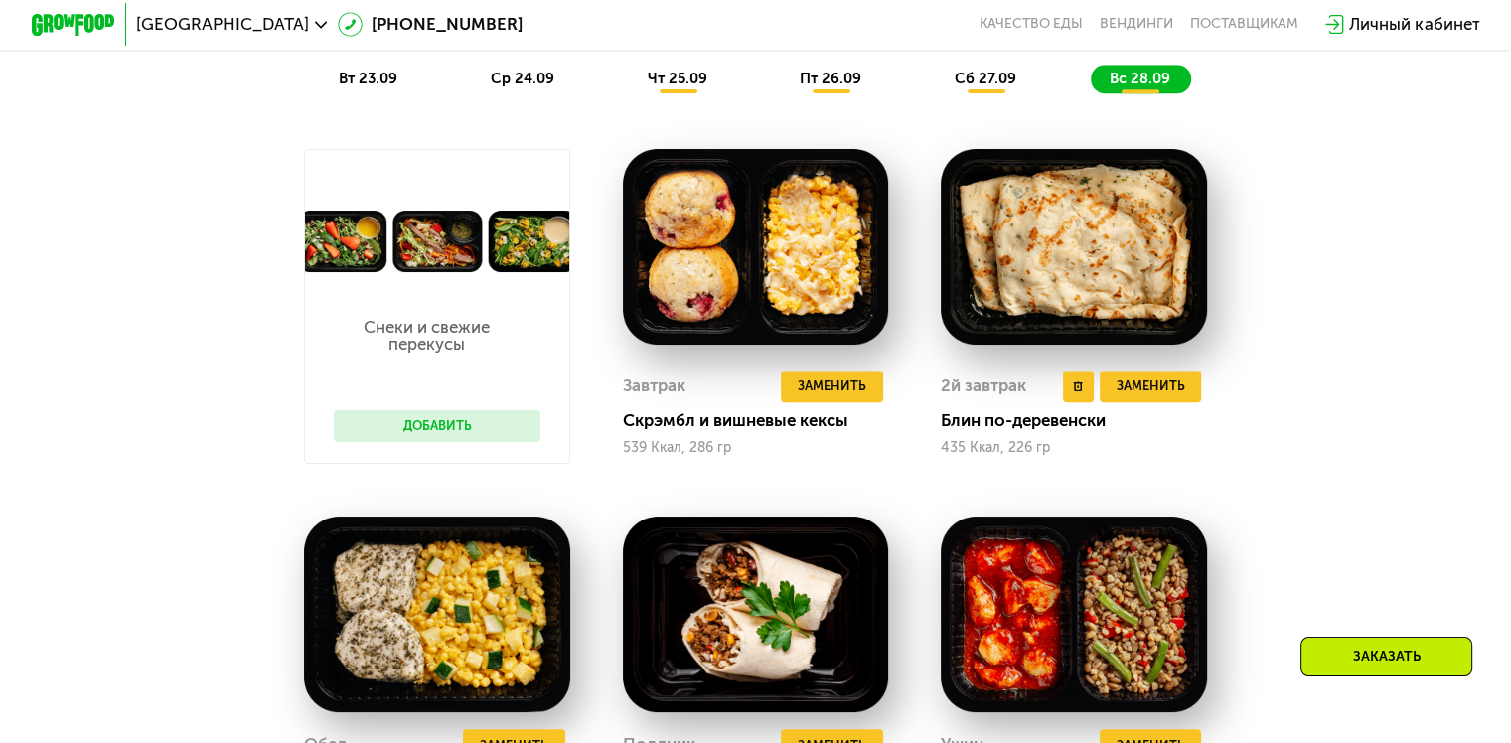
scroll to position [1589, 0]
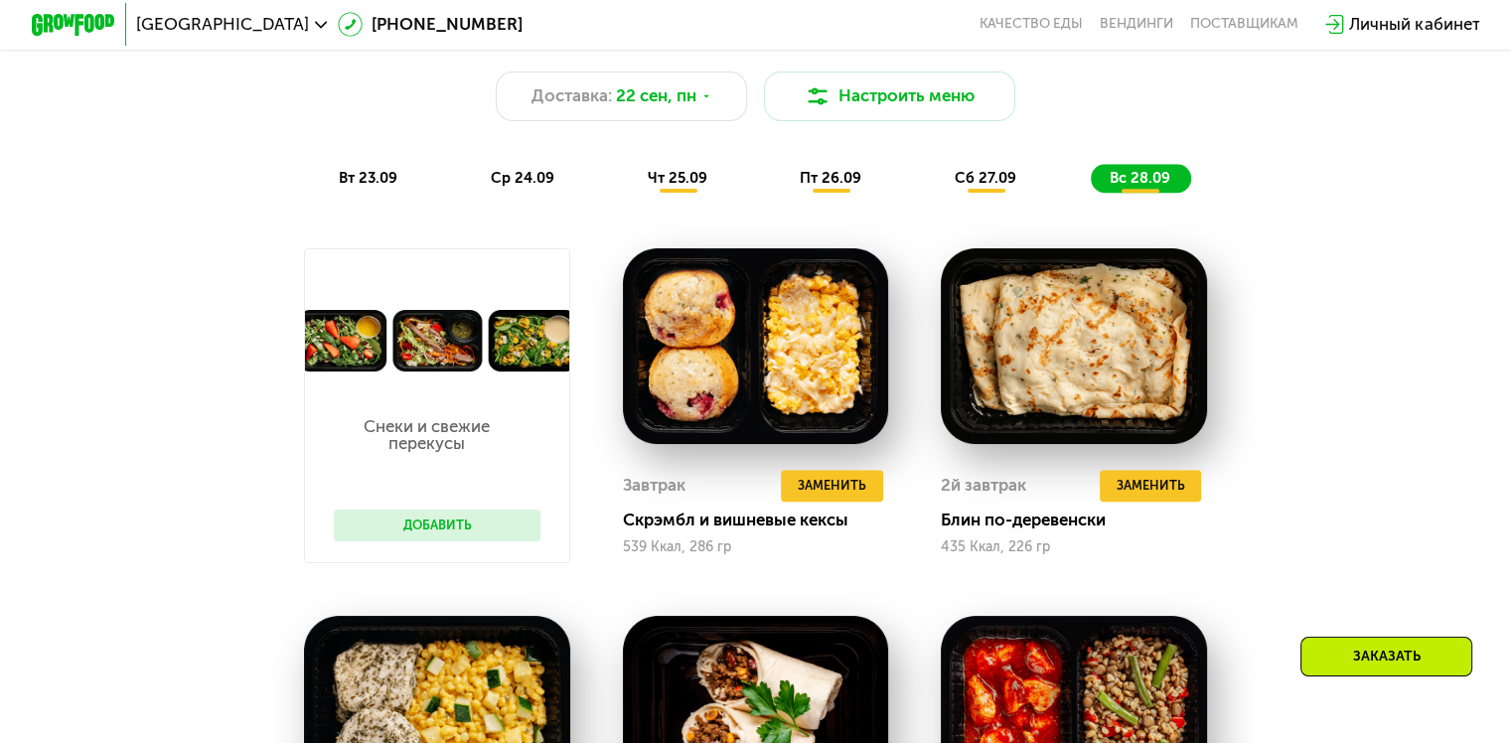
click at [976, 181] on span "сб 27.09" at bounding box center [986, 178] width 62 height 18
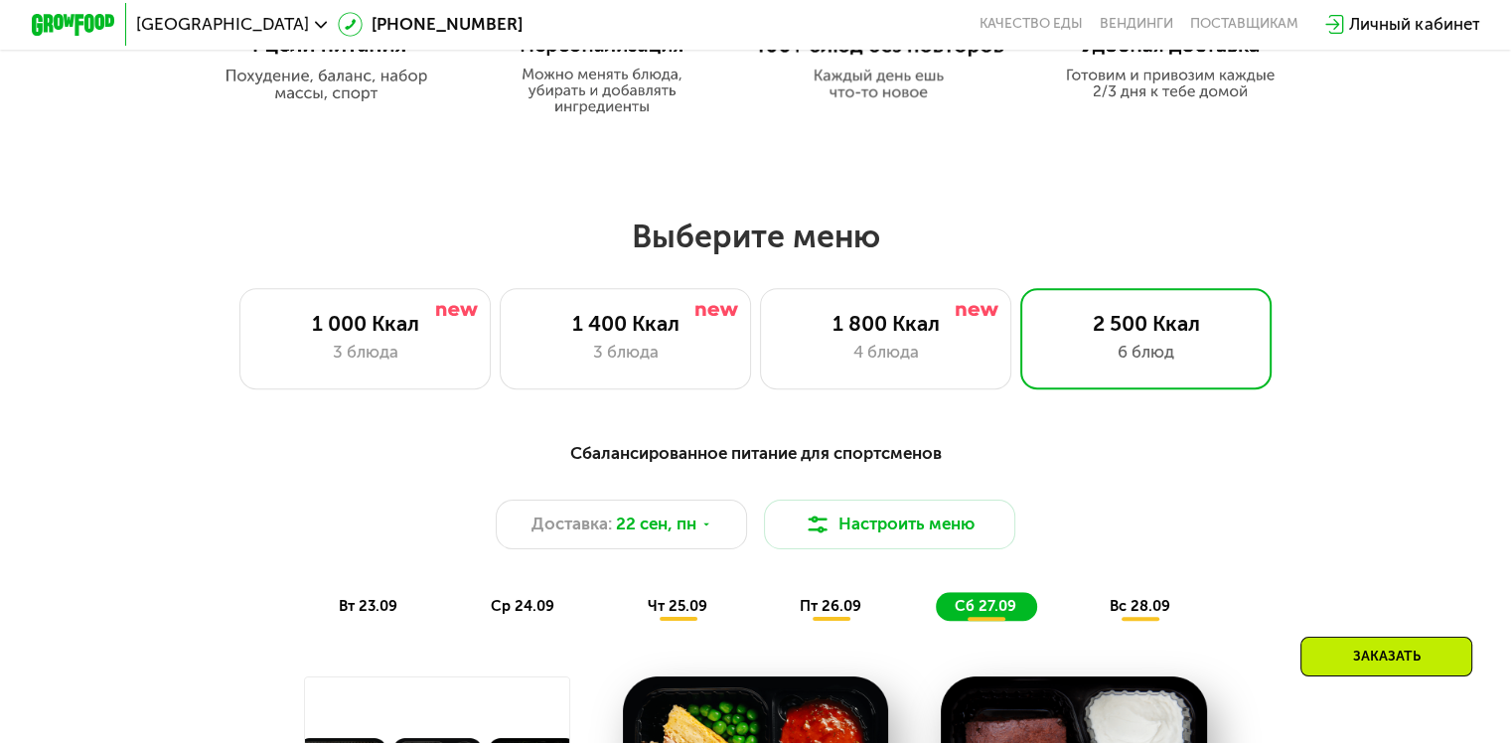
scroll to position [1093, 0]
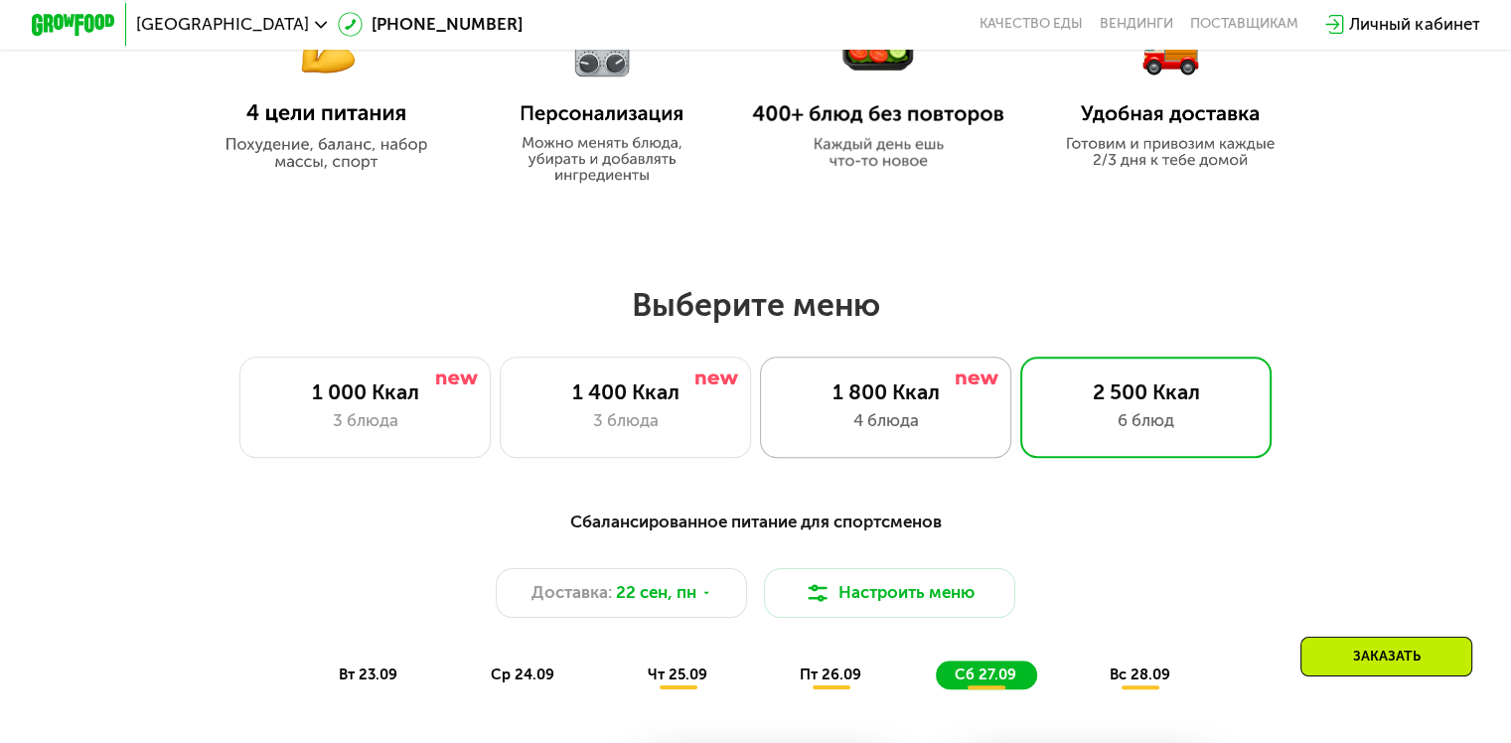
click at [827, 421] on div "4 блюда" at bounding box center [886, 420] width 208 height 25
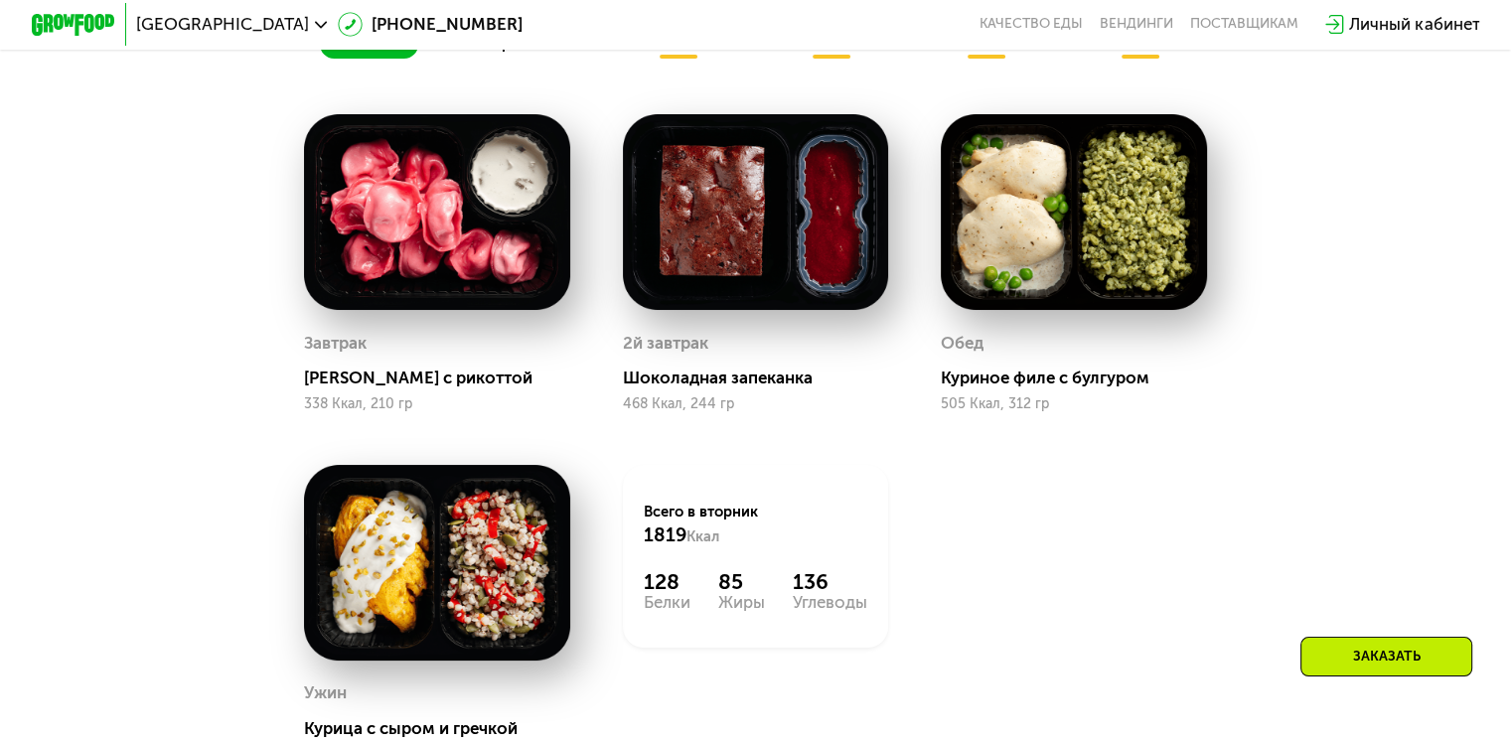
scroll to position [1689, 0]
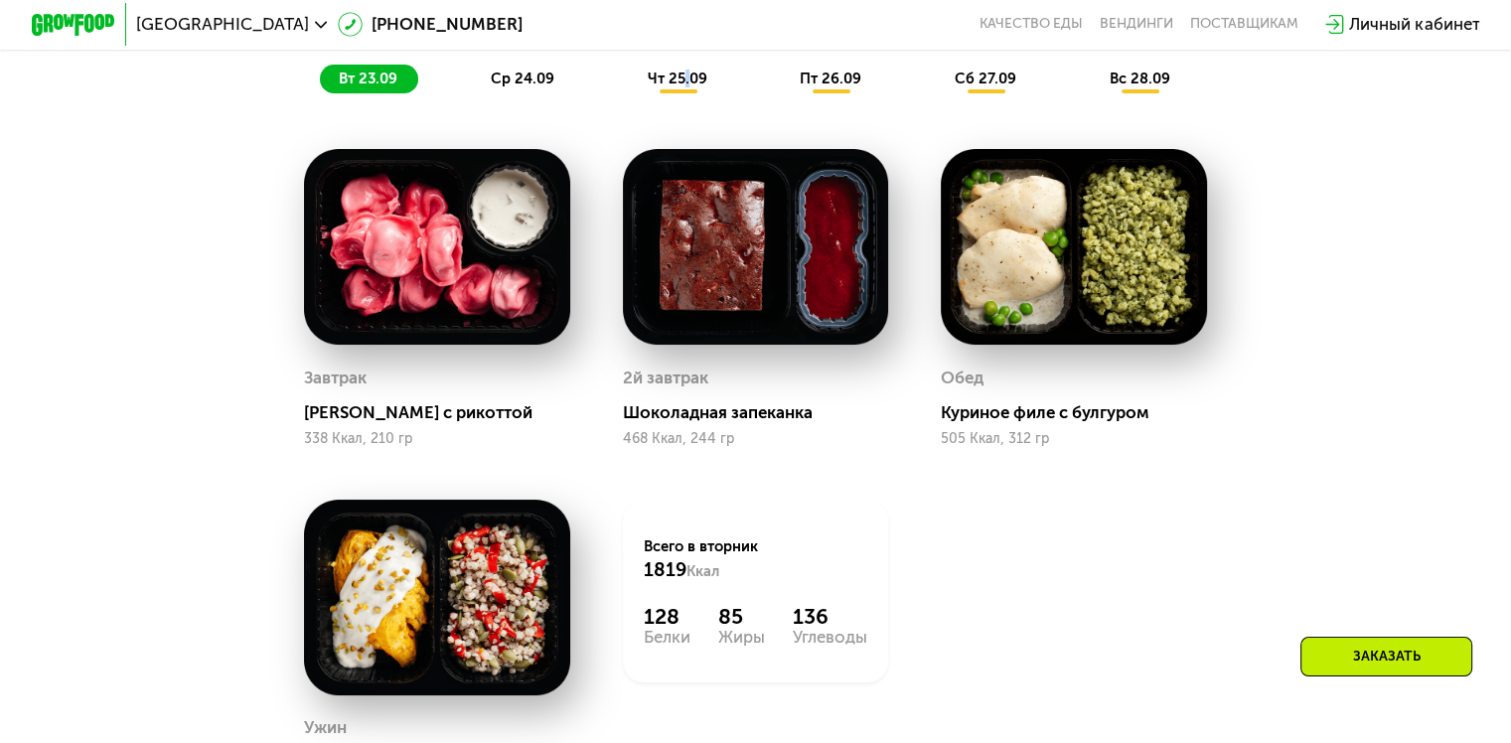
drag, startPoint x: 685, startPoint y: 76, endPoint x: 687, endPoint y: 87, distance: 11.1
click at [687, 79] on div "чт 25.09" at bounding box center [678, 80] width 99 height 30
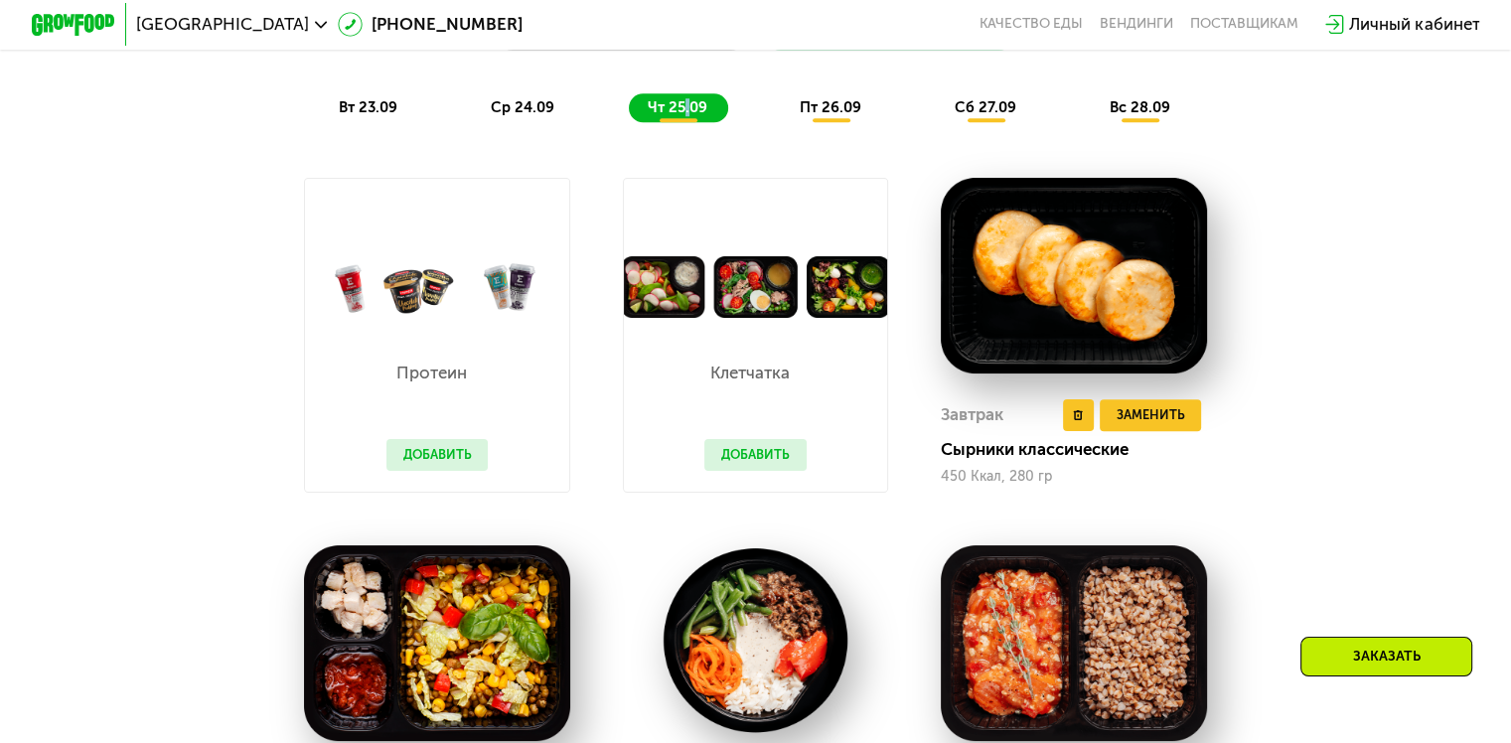
scroll to position [1589, 0]
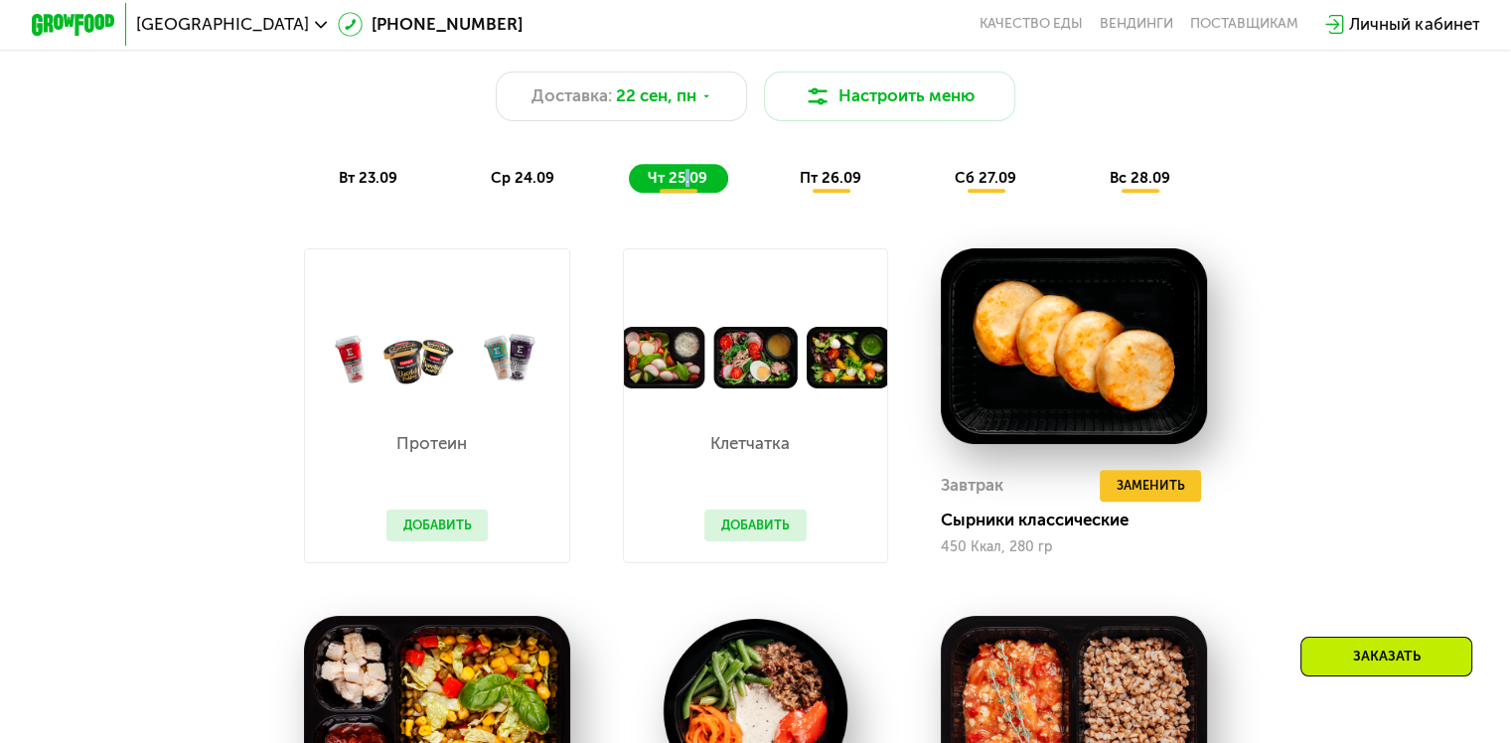
click at [756, 536] on button "Добавить" at bounding box center [755, 526] width 102 height 32
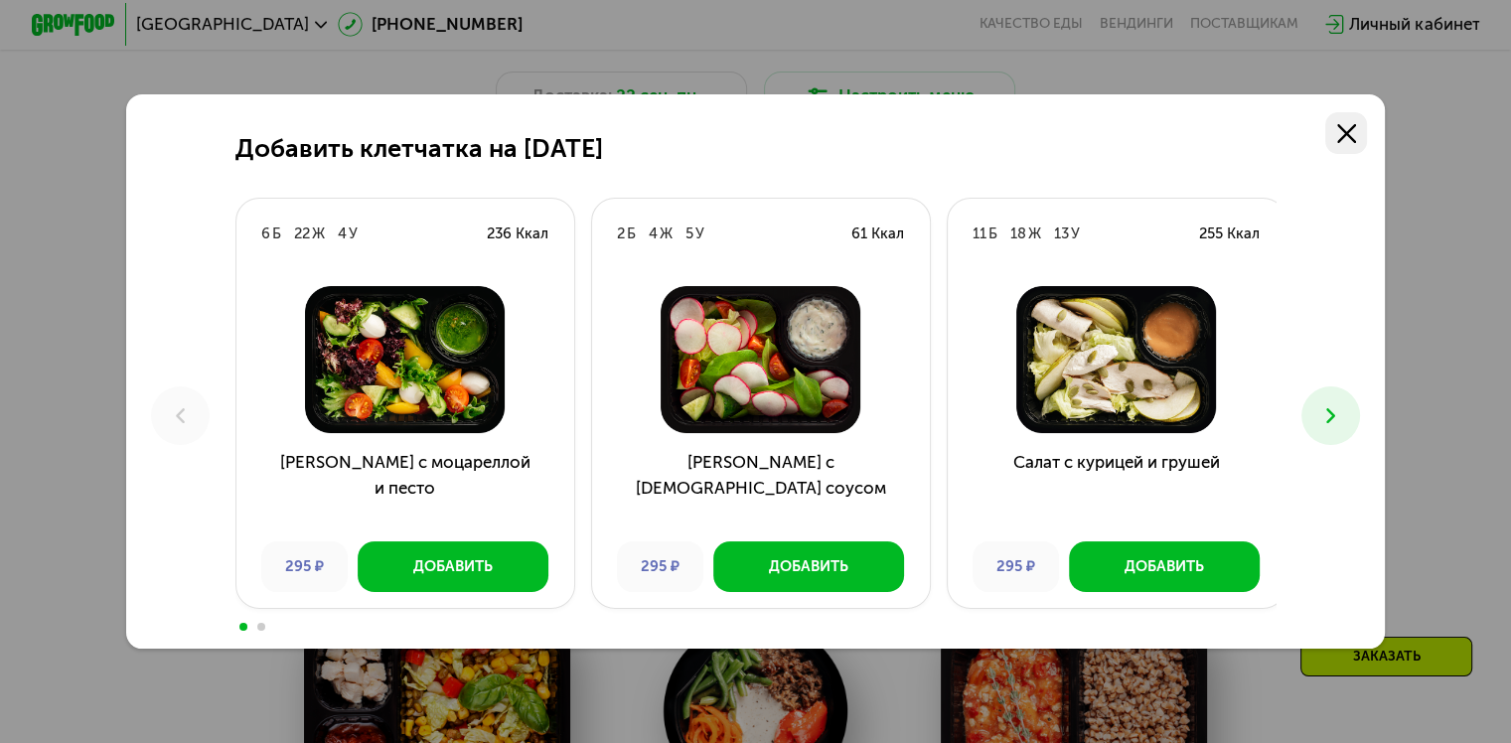
click at [1351, 127] on icon at bounding box center [1346, 133] width 19 height 19
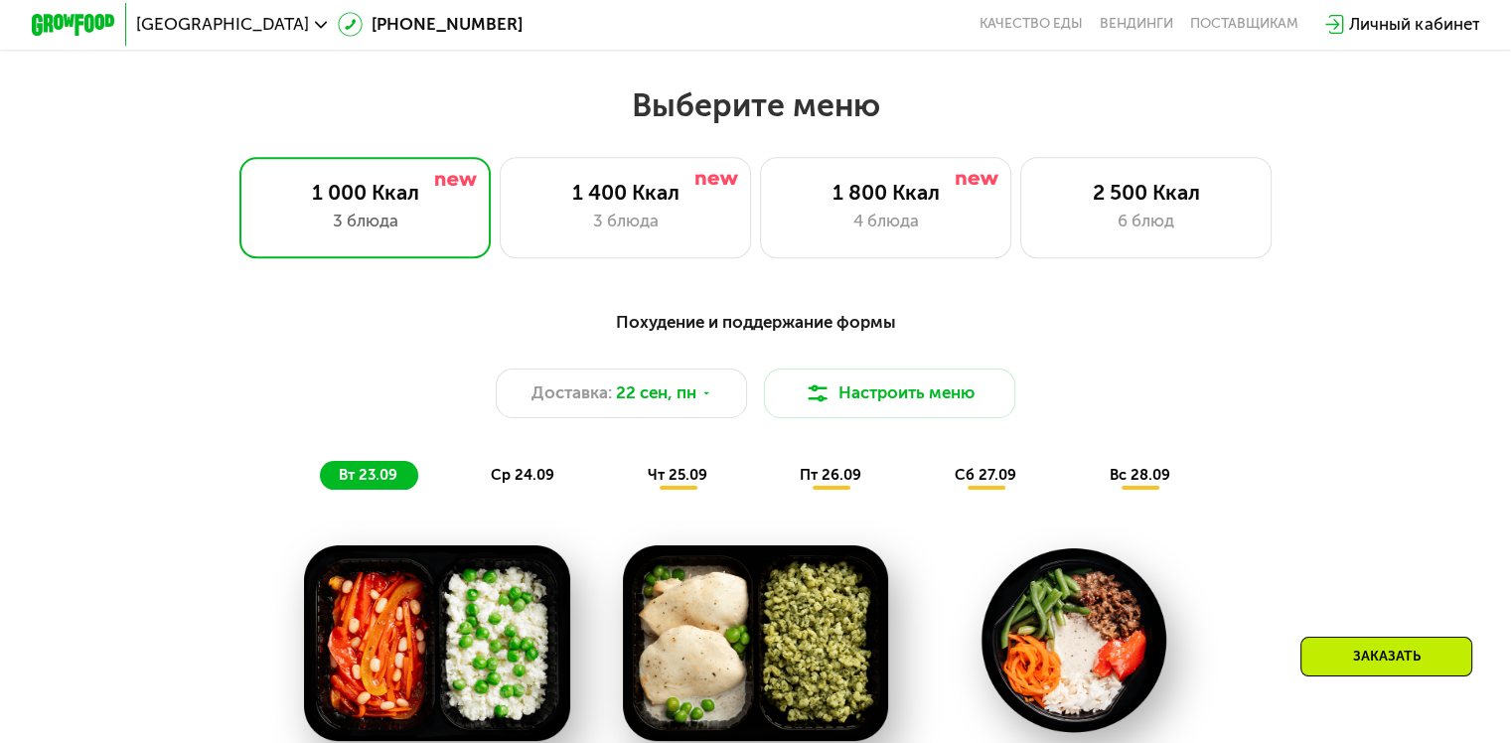
scroll to position [1490, 0]
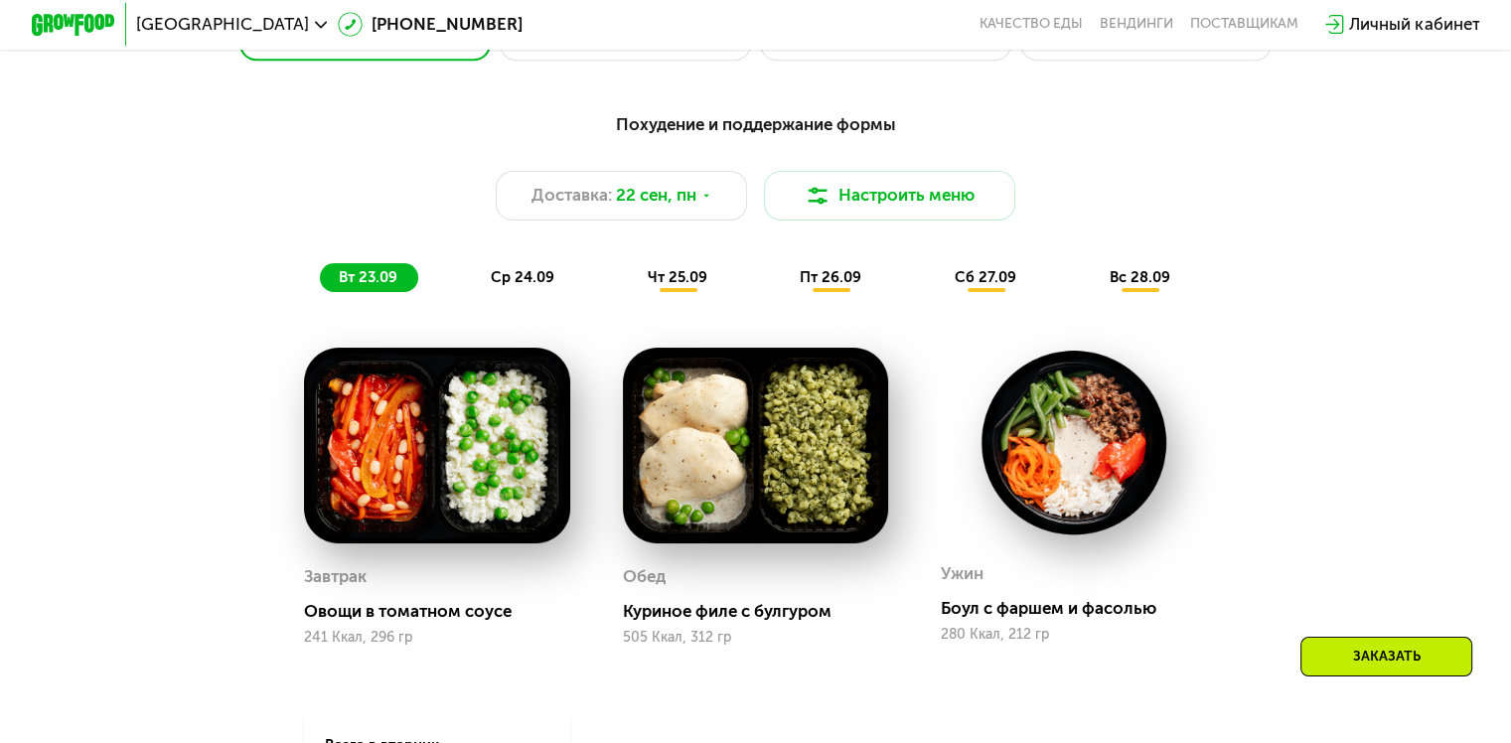
click at [1137, 285] on span "вс 28.09" at bounding box center [1140, 277] width 61 height 18
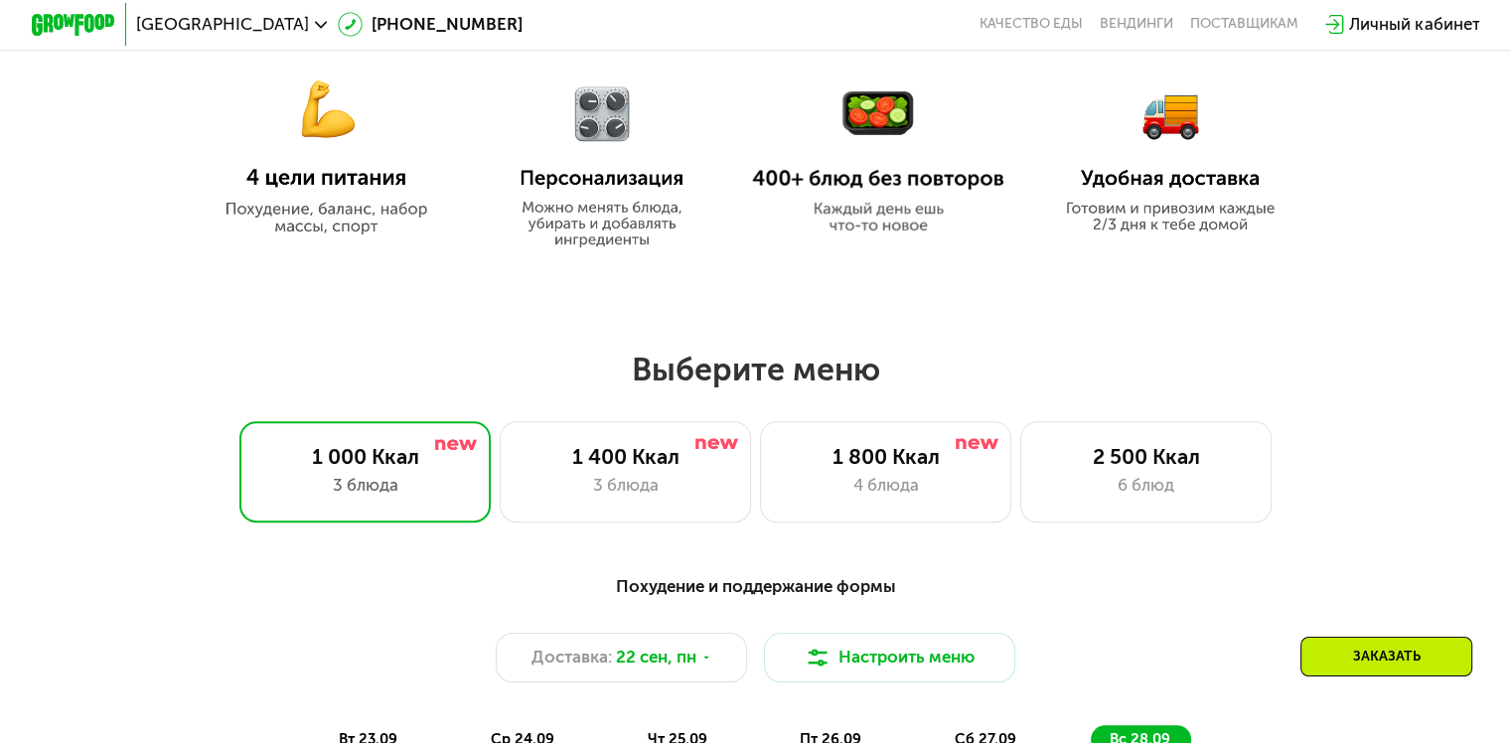
scroll to position [993, 0]
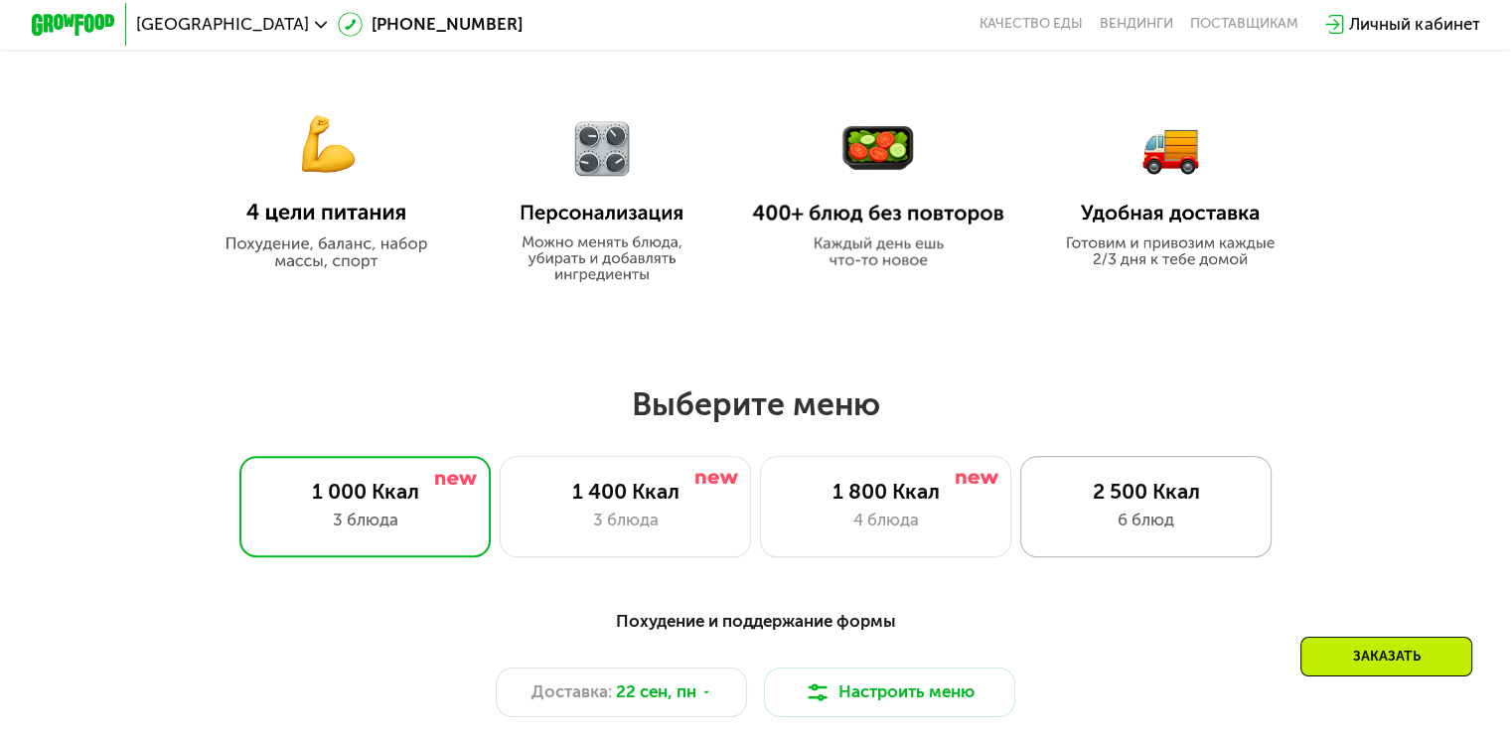
click at [1144, 503] on div "2 500 Ккал" at bounding box center [1146, 491] width 208 height 25
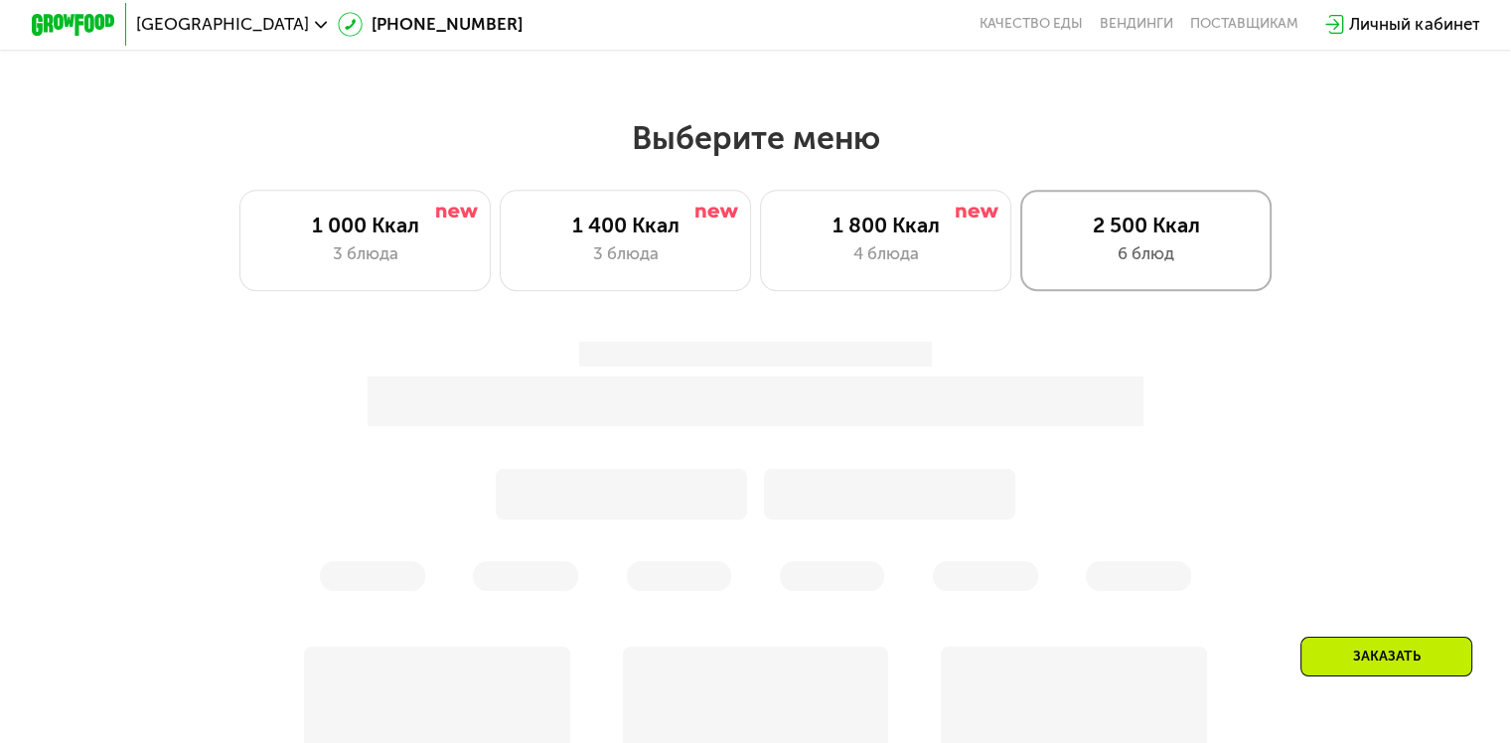
scroll to position [1391, 0]
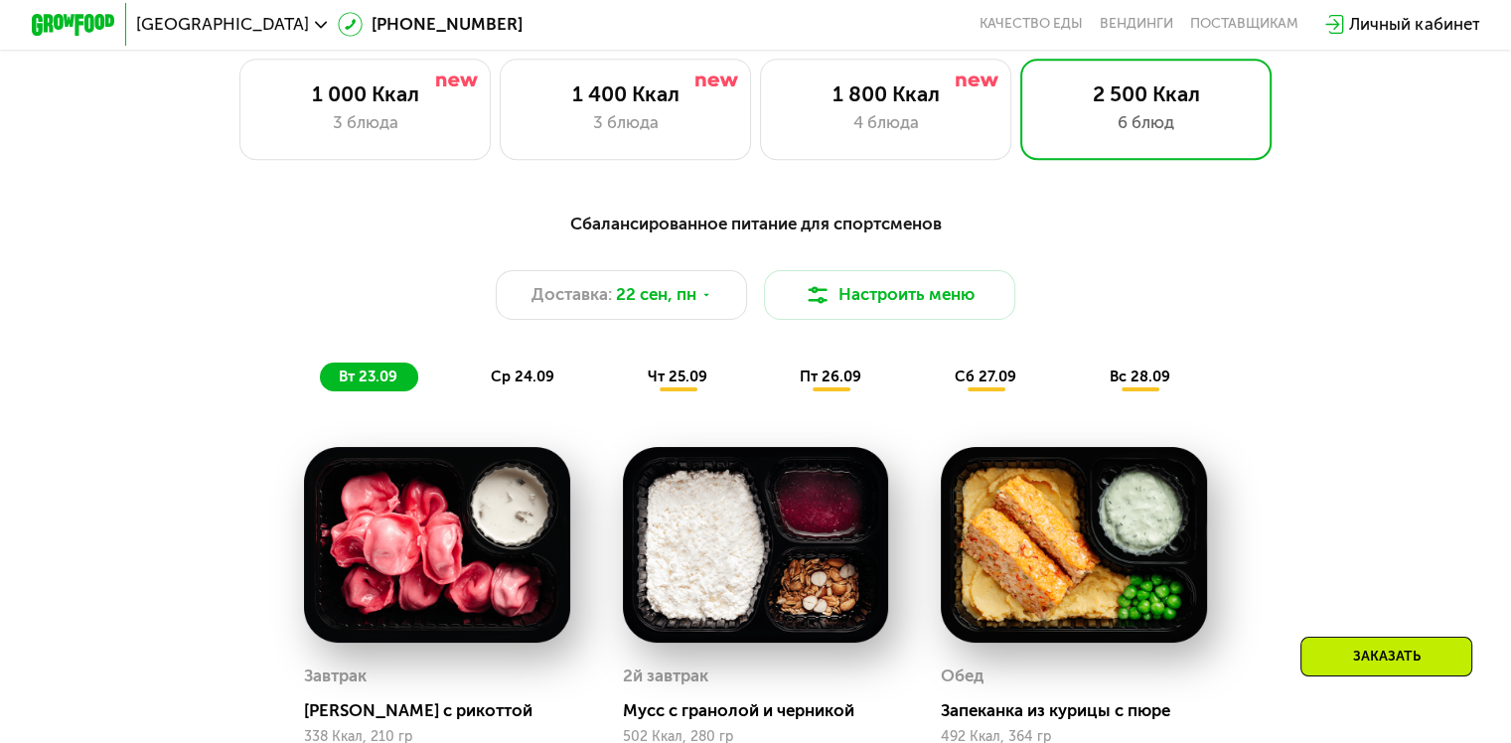
click at [1148, 382] on span "вс 28.09" at bounding box center [1140, 377] width 61 height 18
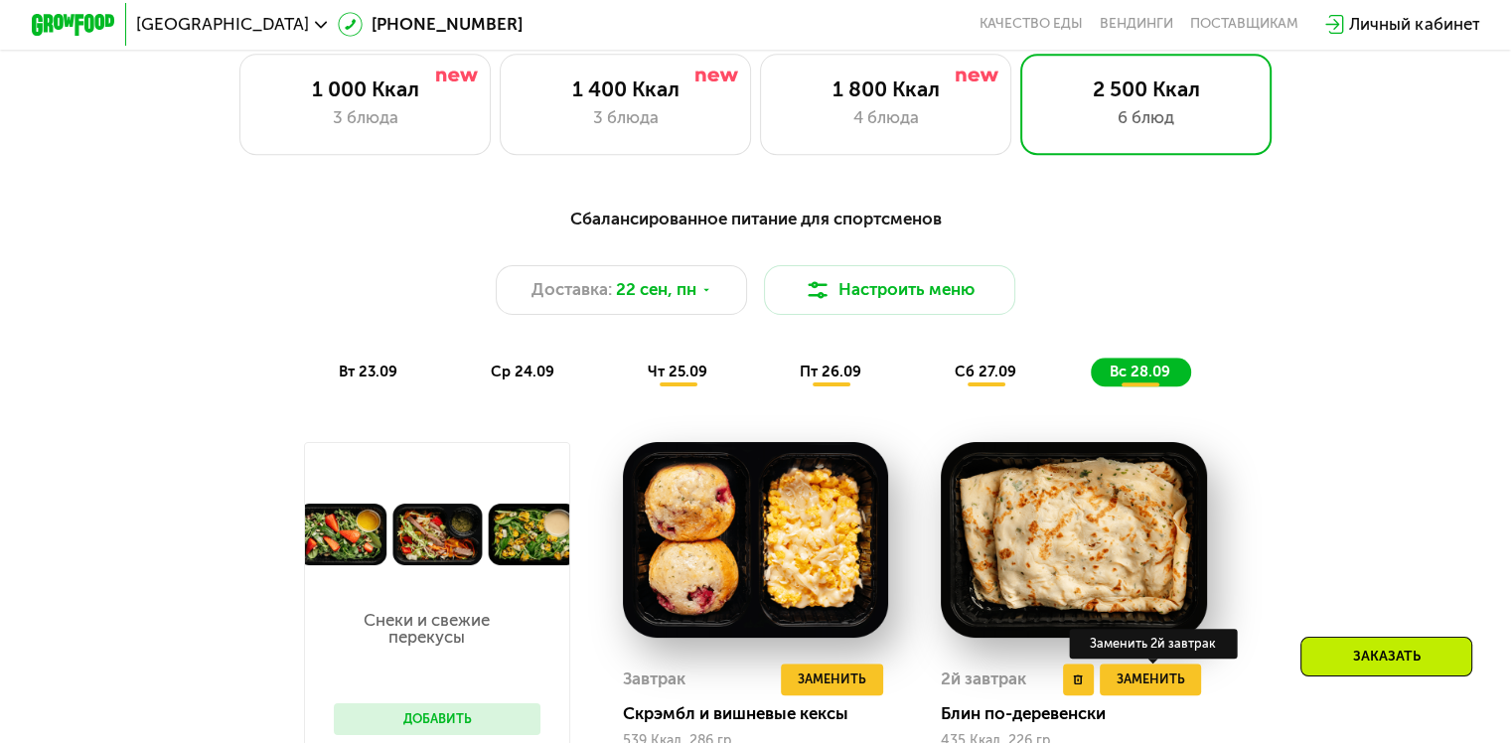
scroll to position [1689, 0]
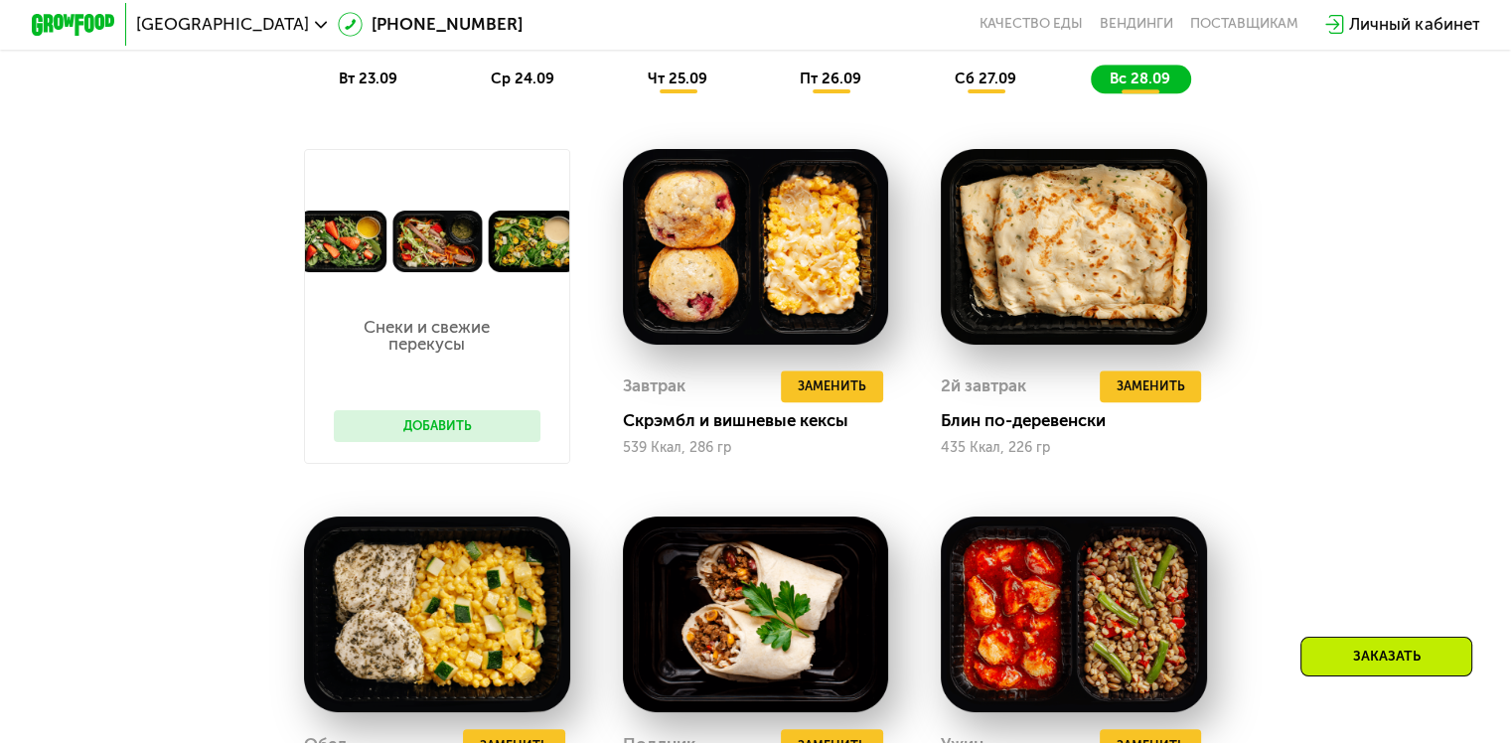
click at [993, 83] on span "сб 27.09" at bounding box center [986, 79] width 62 height 18
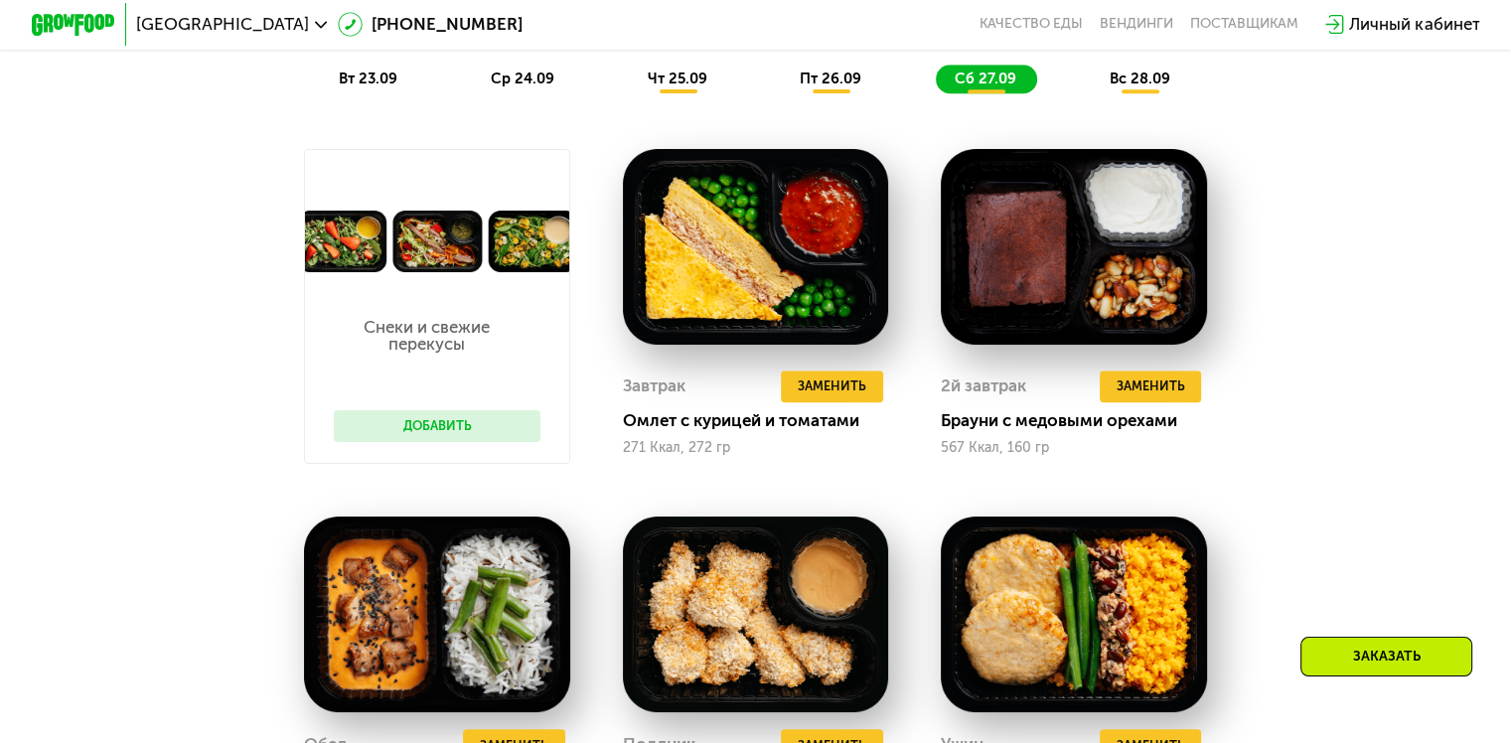
click at [841, 87] on span "пт 26.09" at bounding box center [831, 79] width 62 height 18
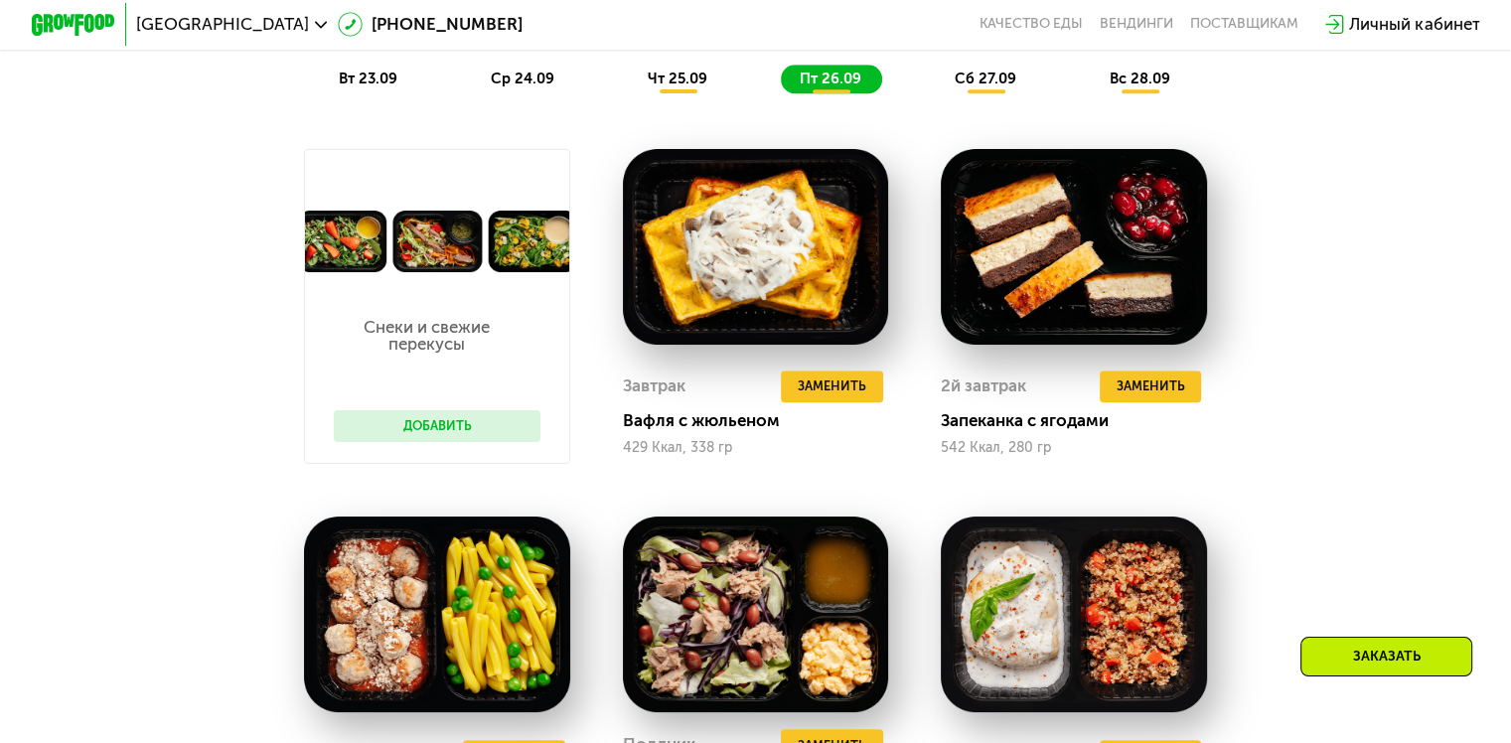
click at [687, 82] on span "чт 25.09" at bounding box center [678, 79] width 60 height 18
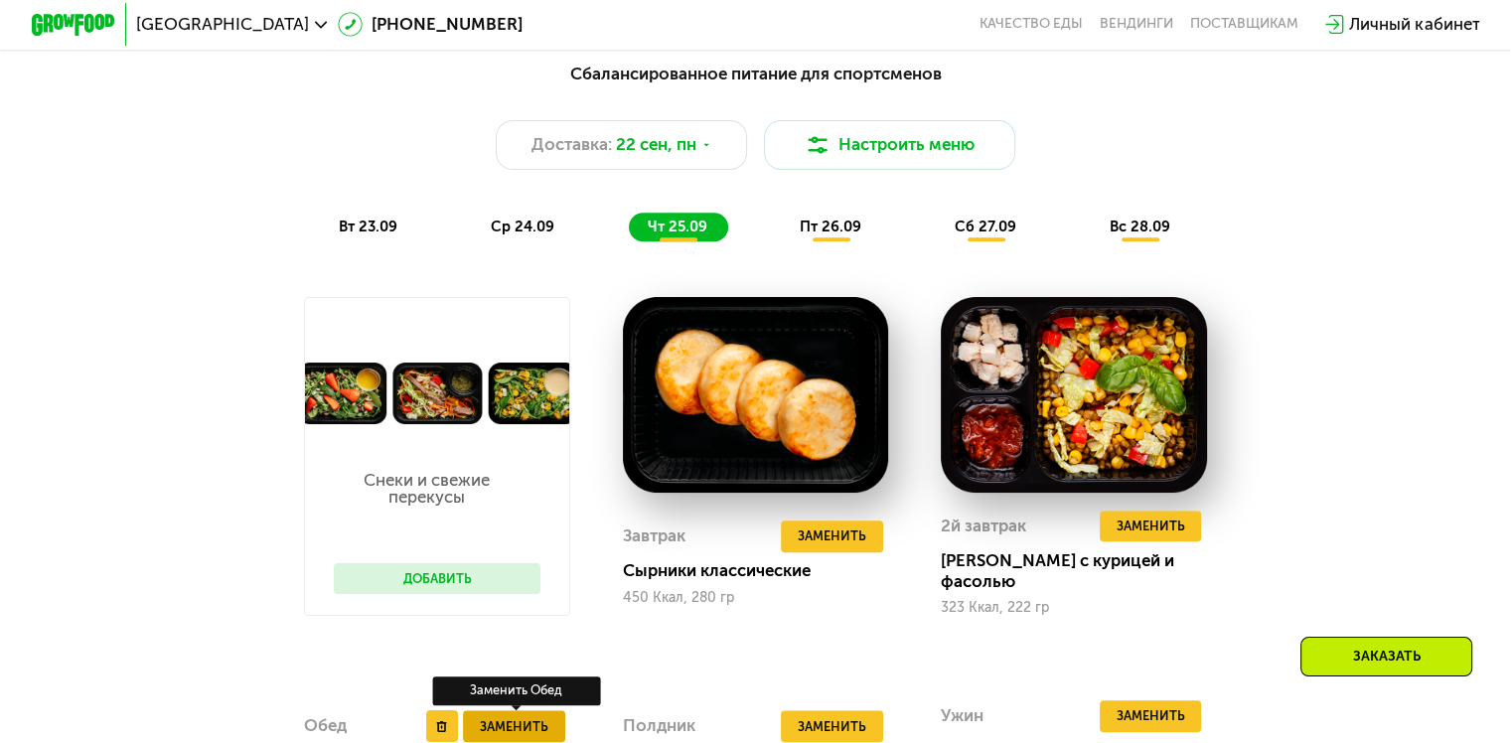
scroll to position [1291, 0]
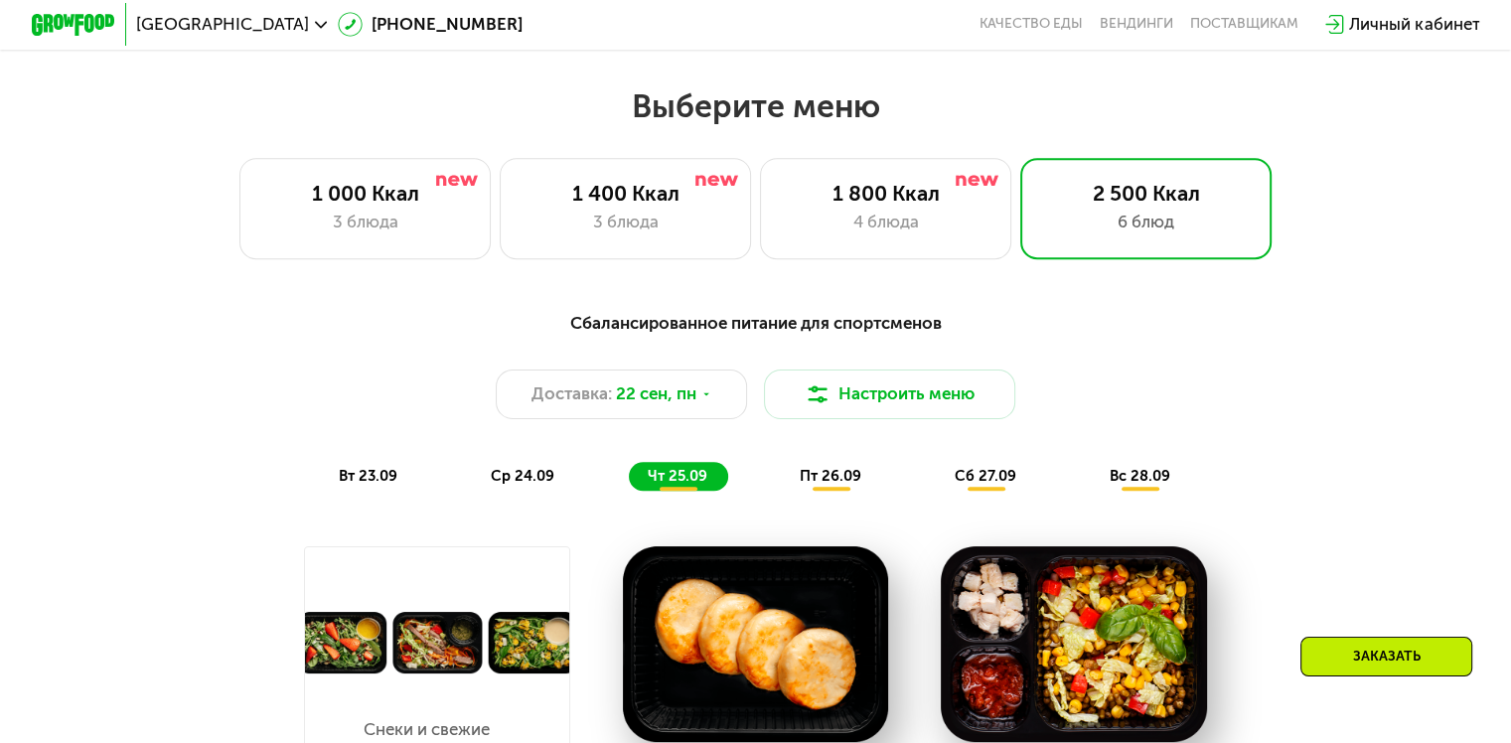
click at [1136, 482] on span "вс 28.09" at bounding box center [1140, 476] width 61 height 18
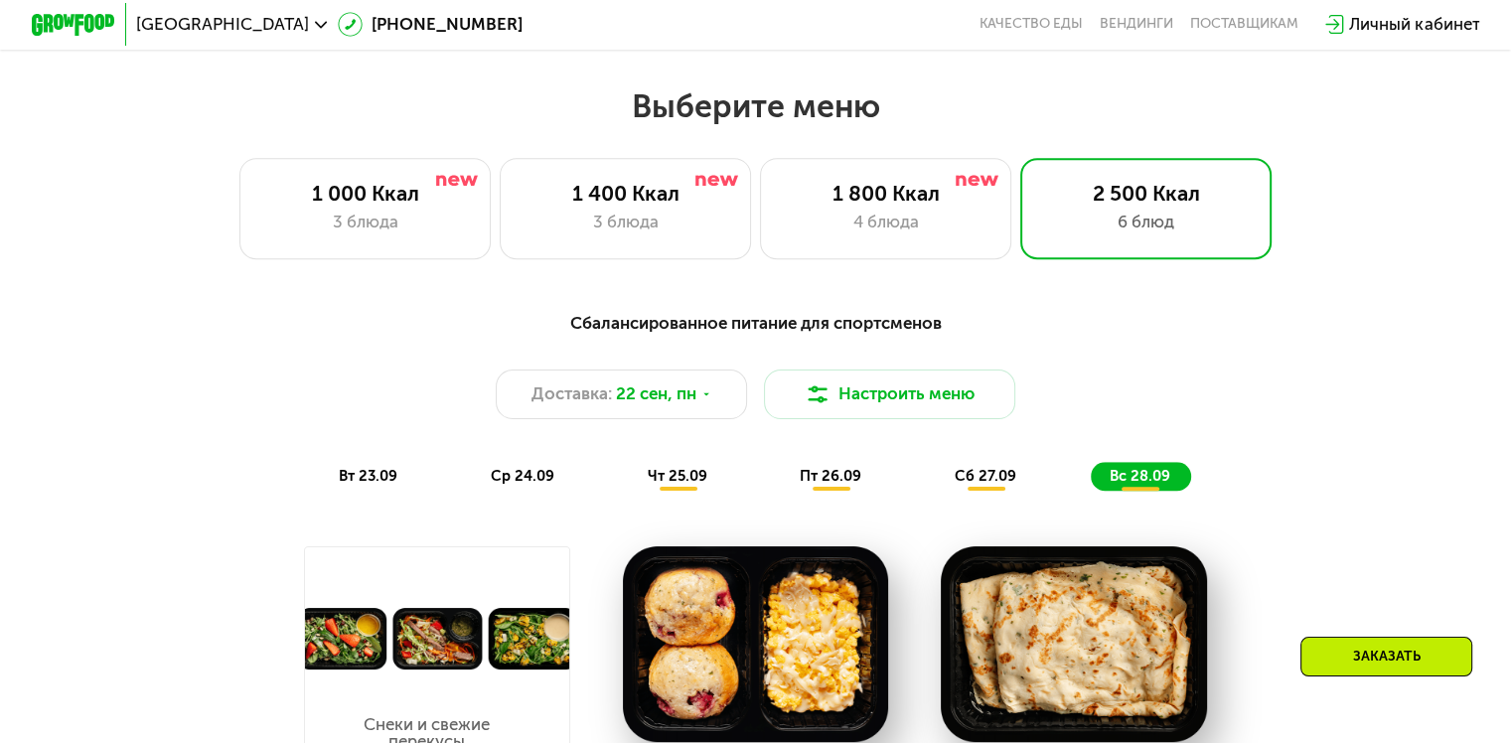
click at [981, 476] on div "сб 27.09" at bounding box center [986, 477] width 101 height 30
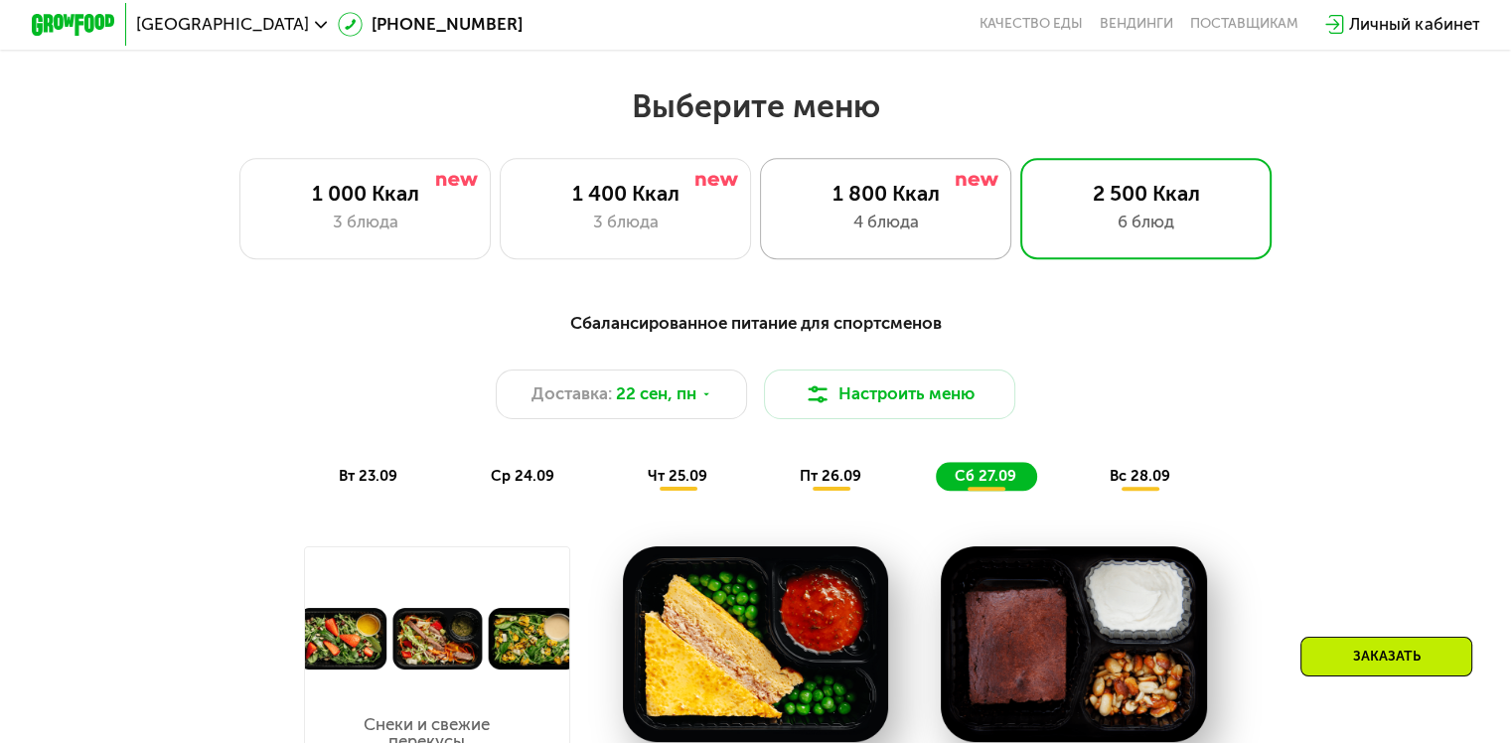
click at [872, 199] on div "1 800 Ккал" at bounding box center [886, 193] width 208 height 25
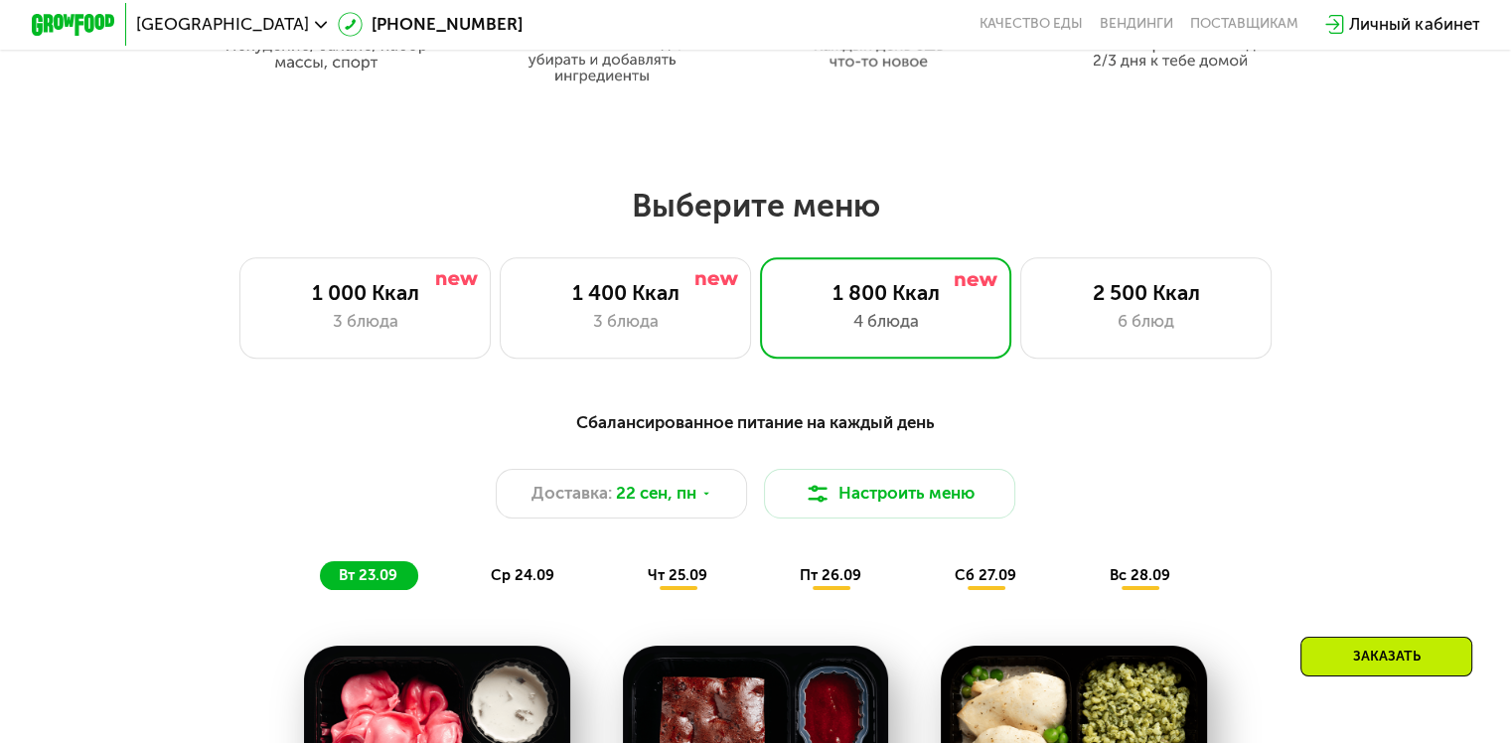
scroll to position [1391, 0]
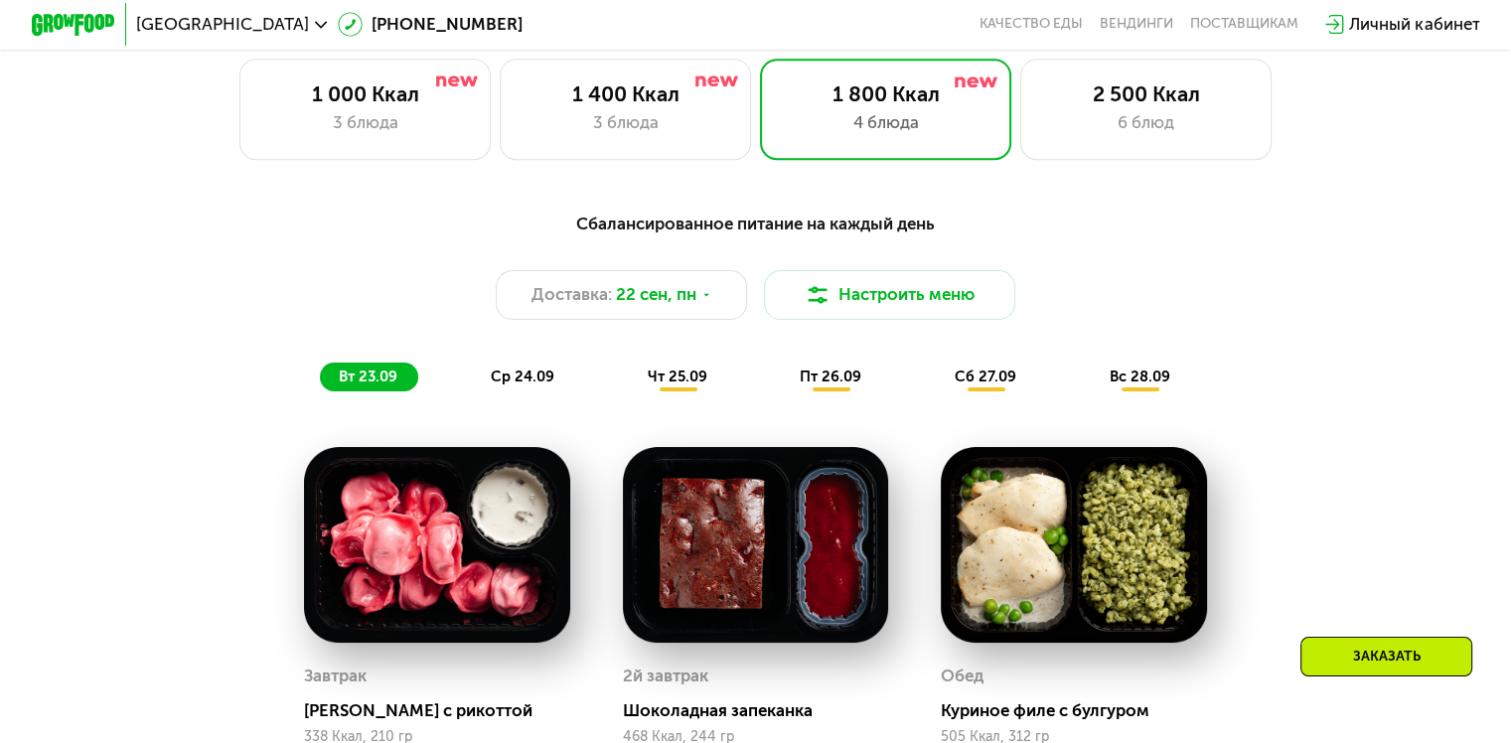
click at [498, 375] on div "ср 24.09" at bounding box center [523, 378] width 103 height 30
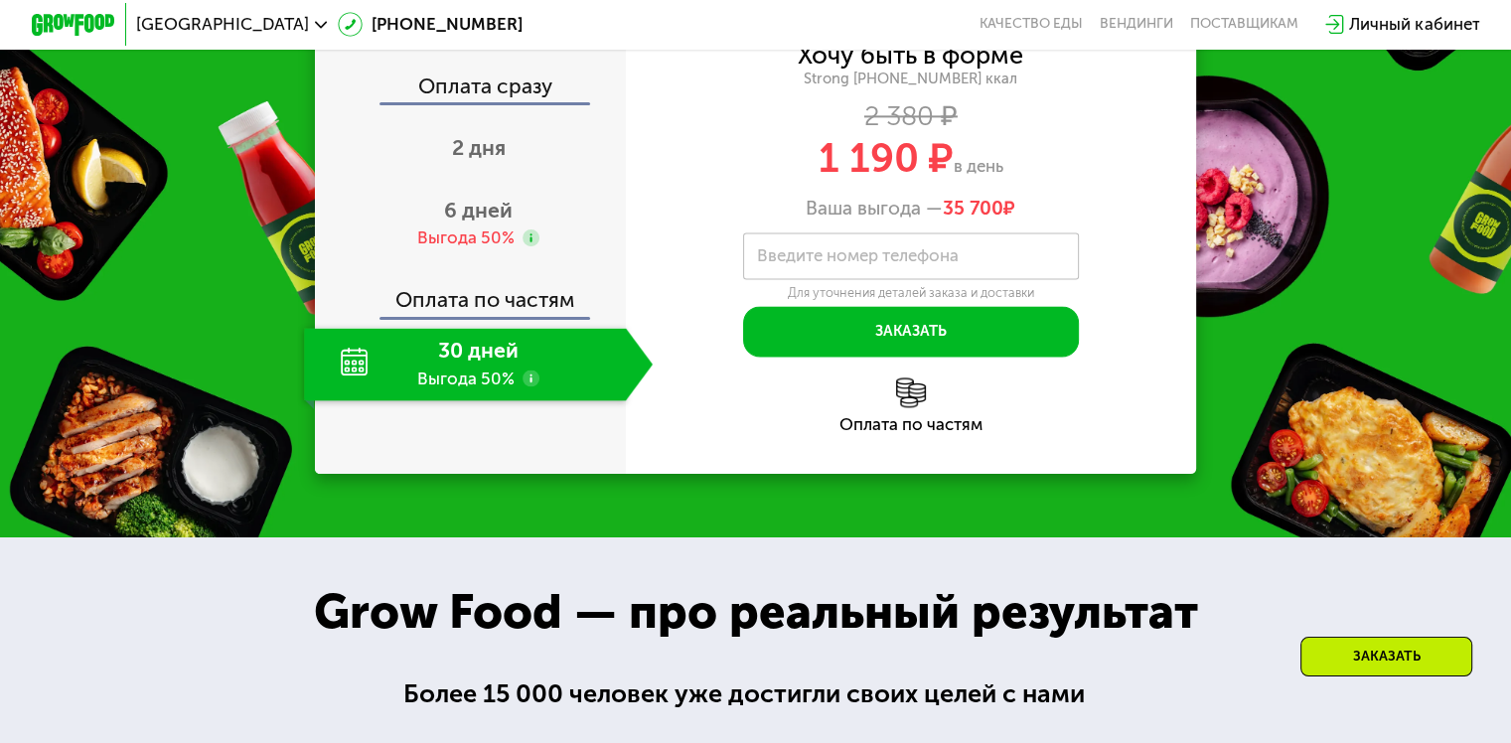
scroll to position [2682, 0]
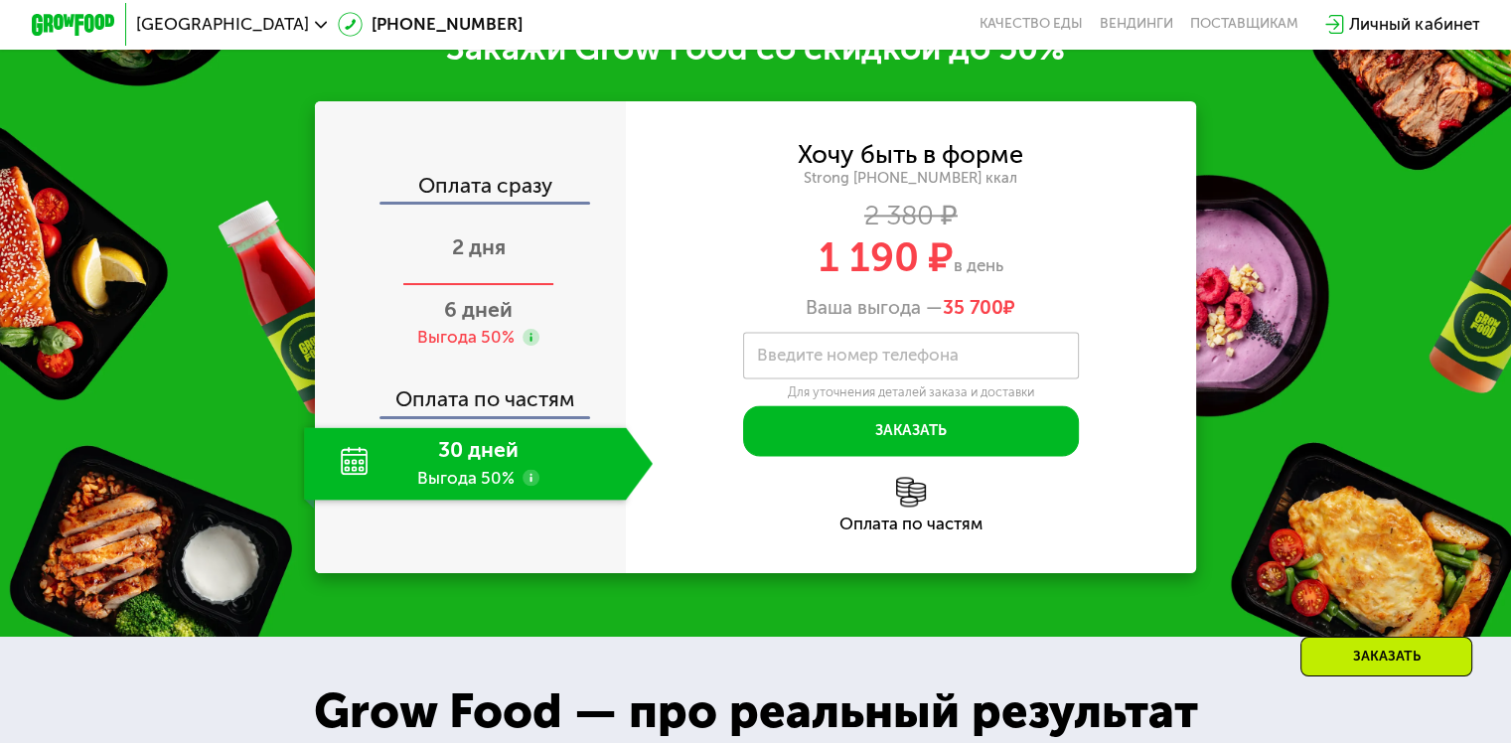
click at [468, 244] on span "2 дня" at bounding box center [479, 246] width 54 height 25
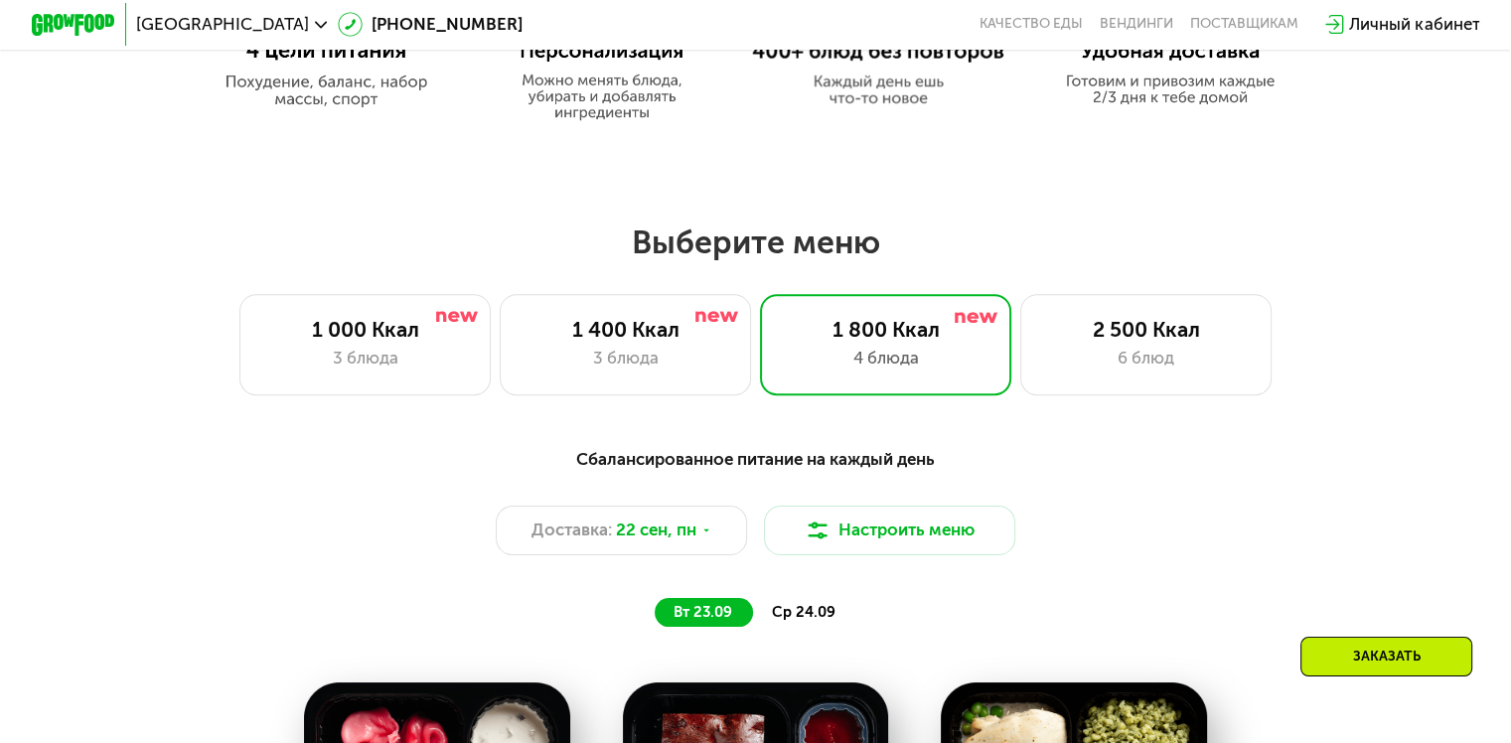
scroll to position [1093, 0]
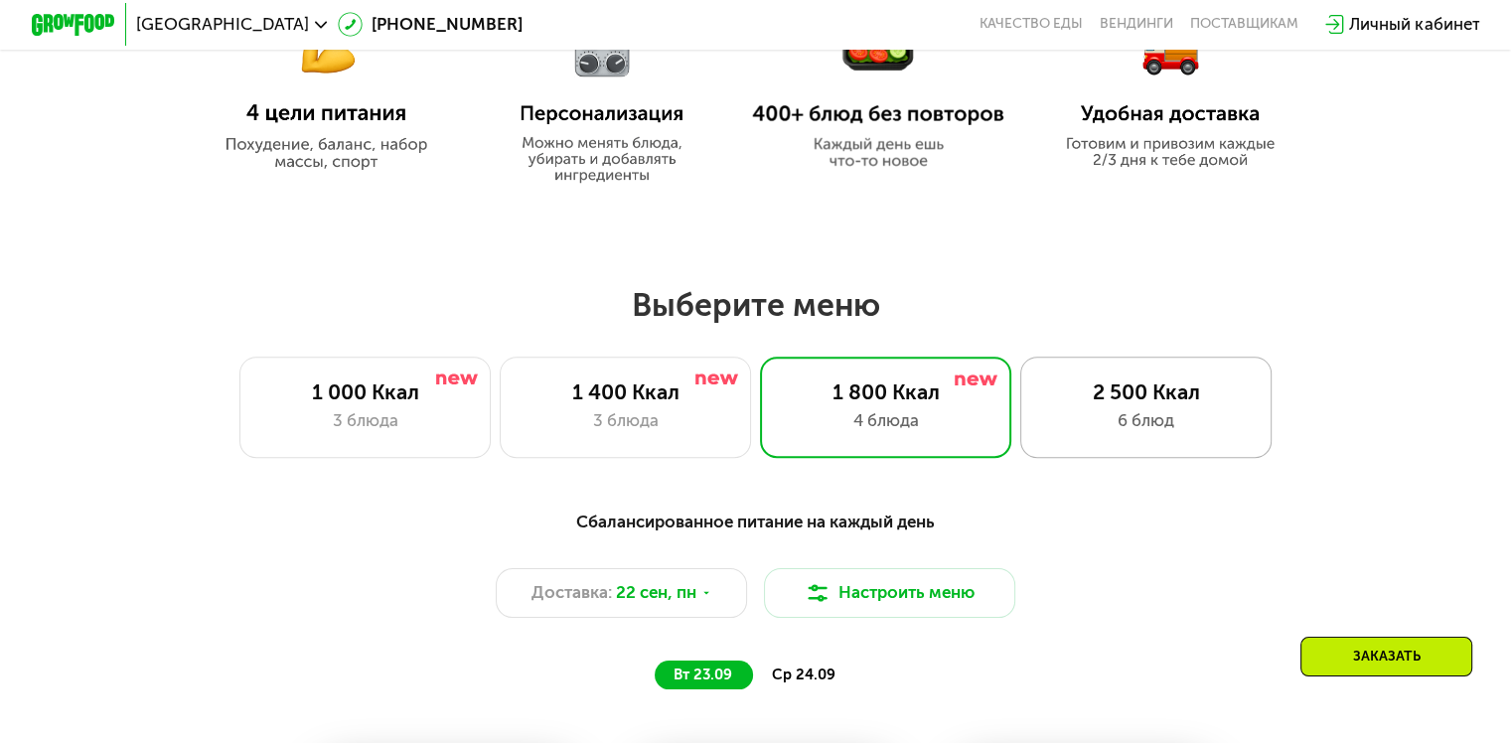
click at [1138, 389] on div "2 500 Ккал" at bounding box center [1146, 391] width 208 height 25
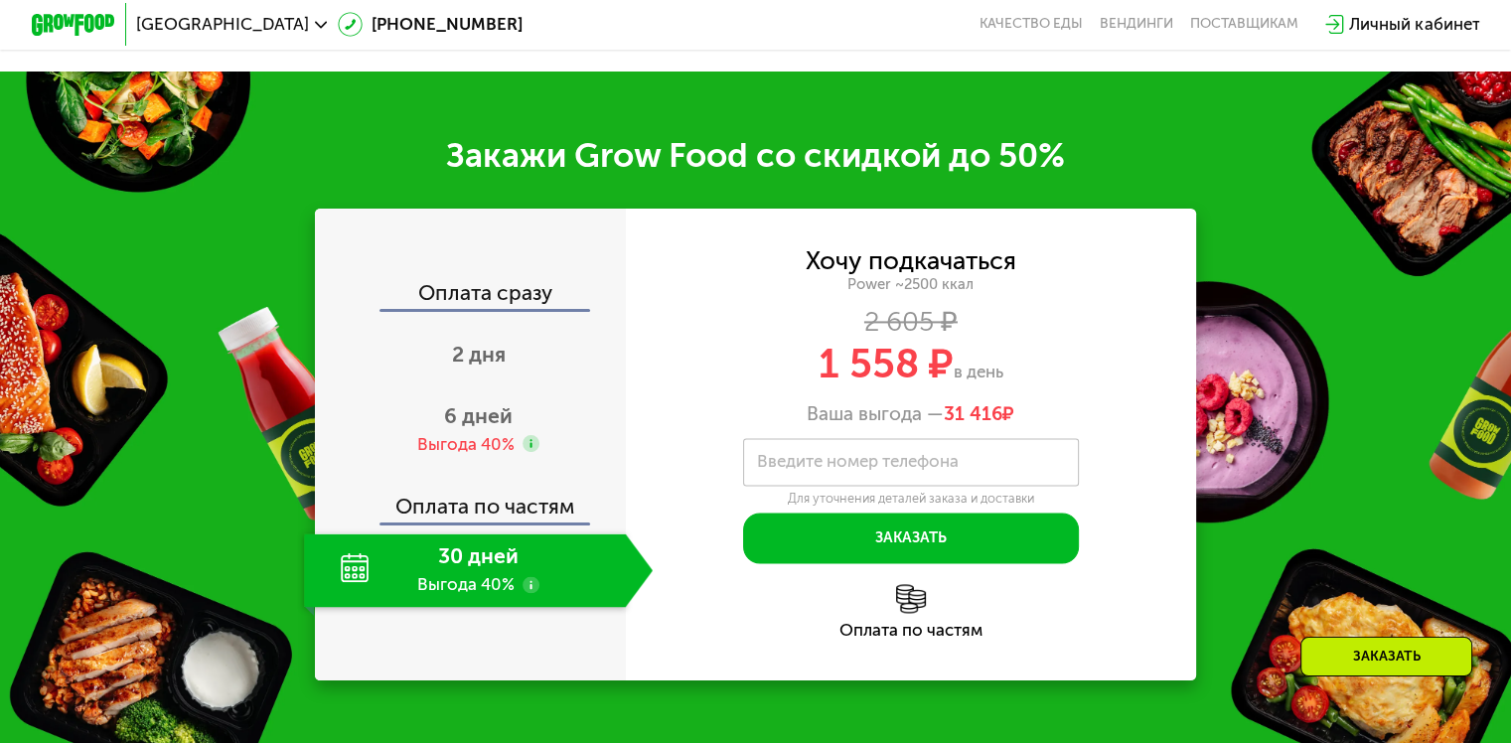
scroll to position [2881, 0]
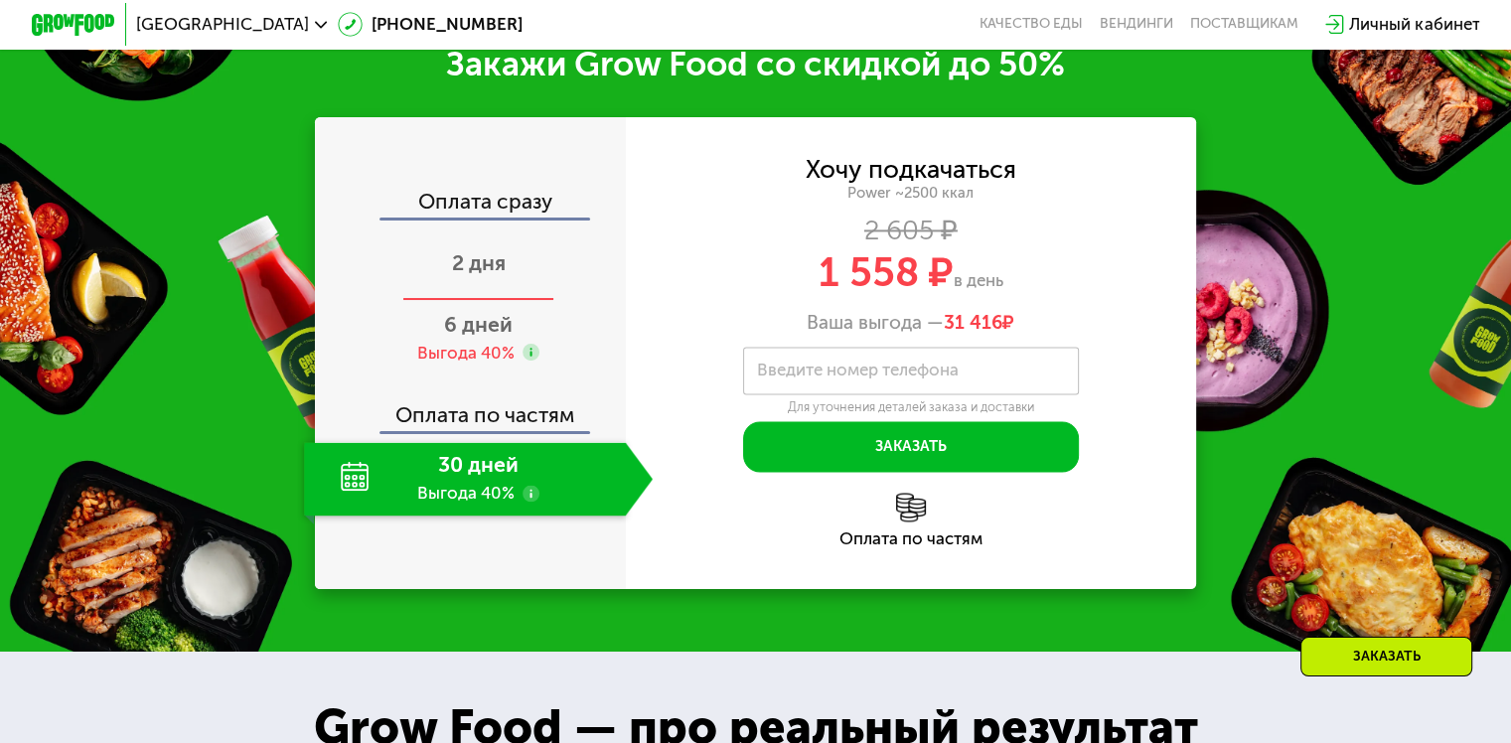
click at [484, 275] on span "2 дня" at bounding box center [479, 262] width 54 height 25
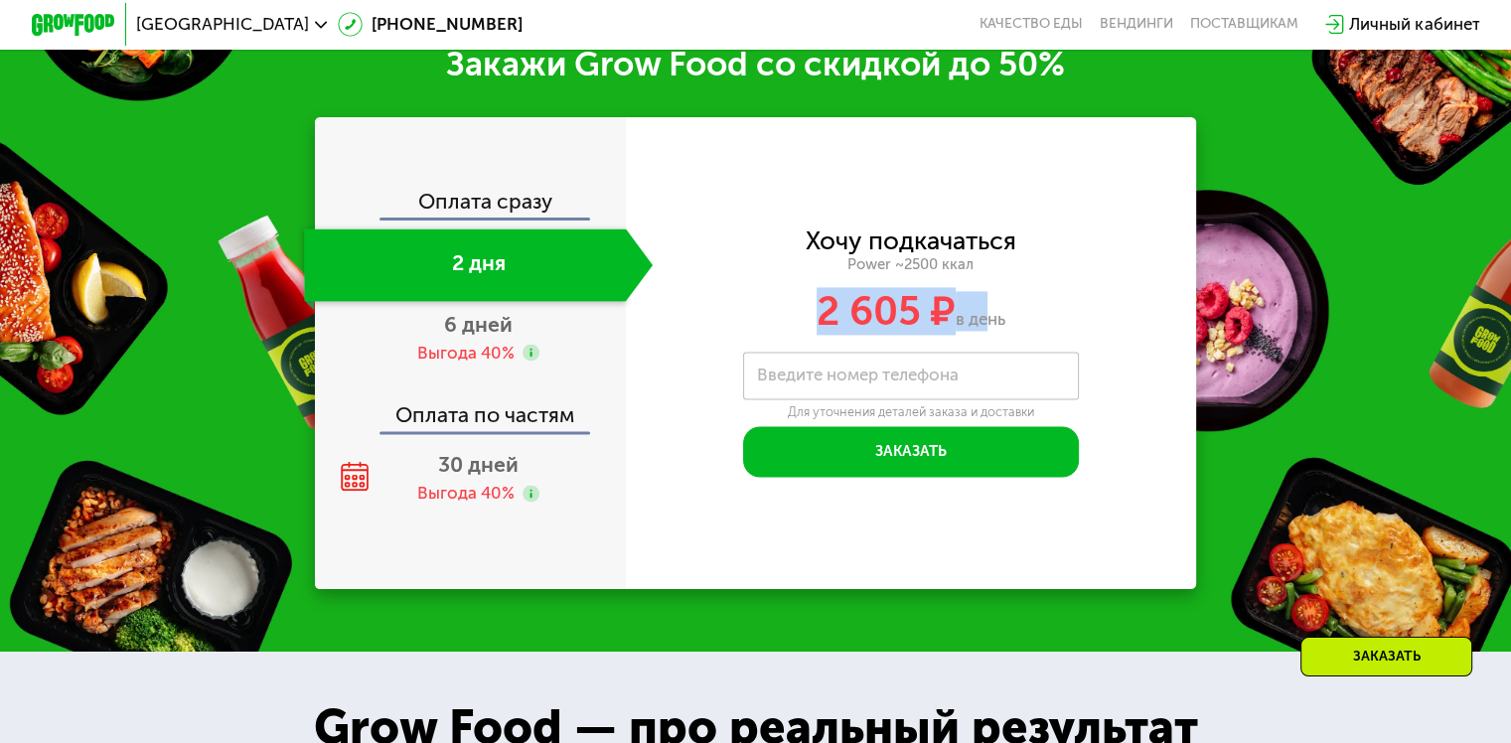
drag, startPoint x: 799, startPoint y: 362, endPoint x: 985, endPoint y: 375, distance: 187.2
click at [985, 331] on div "2 605 ₽ в день" at bounding box center [911, 311] width 571 height 40
copy div "2 605 ₽ в д"
